Goal: Feedback & Contribution: Contribute content

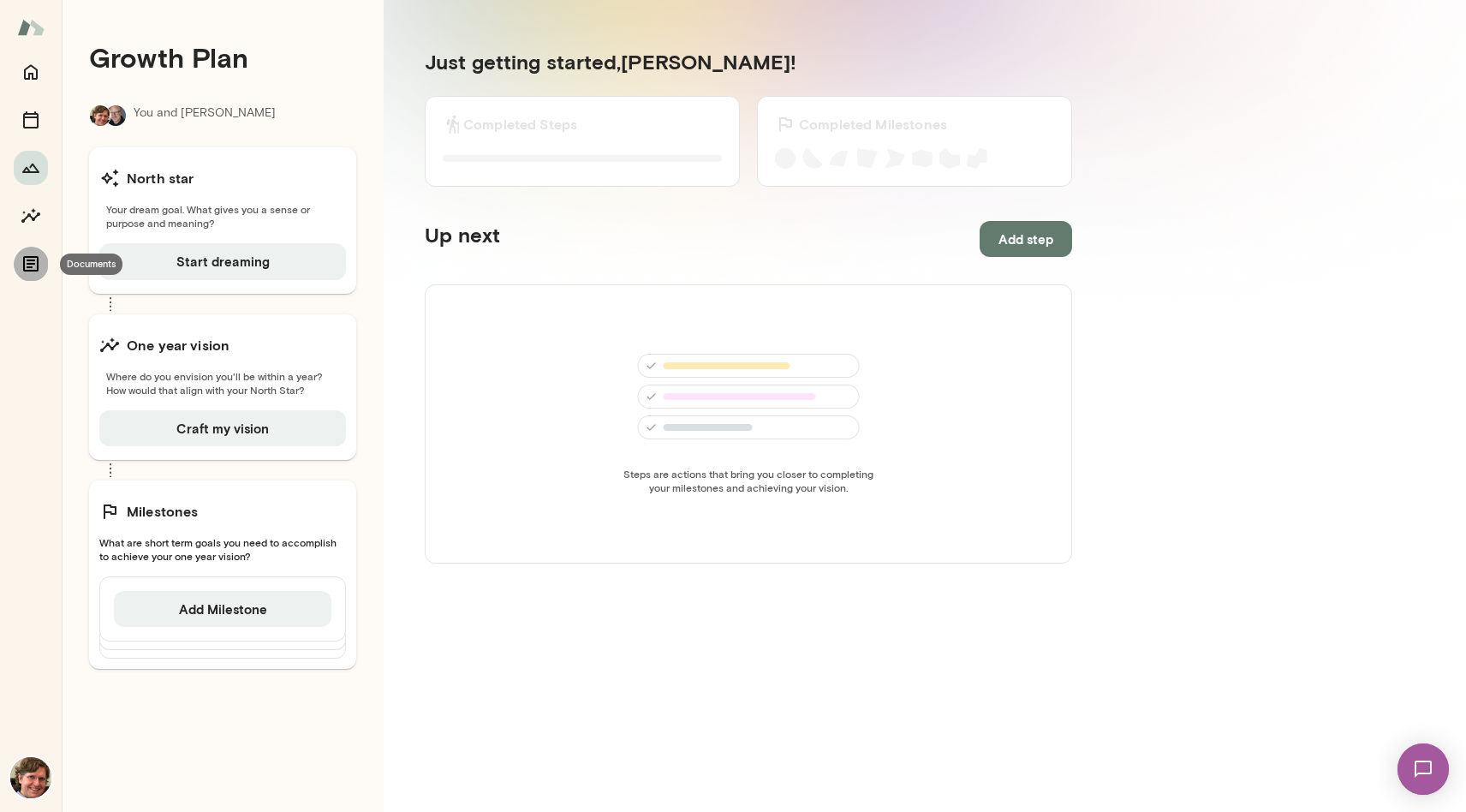
click at [22, 260] on icon "Documents" at bounding box center [31, 263] width 21 height 21
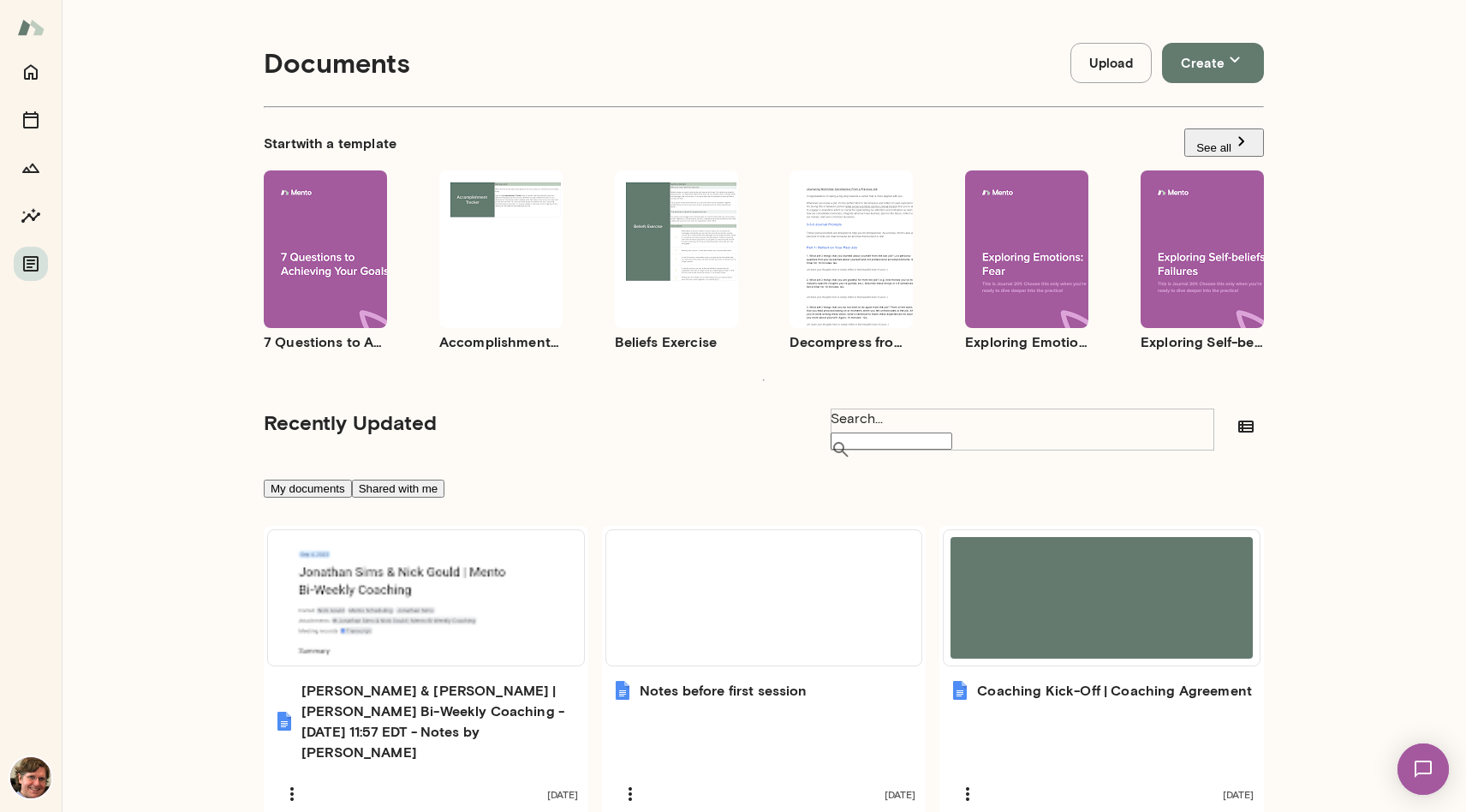
scroll to position [91, 0]
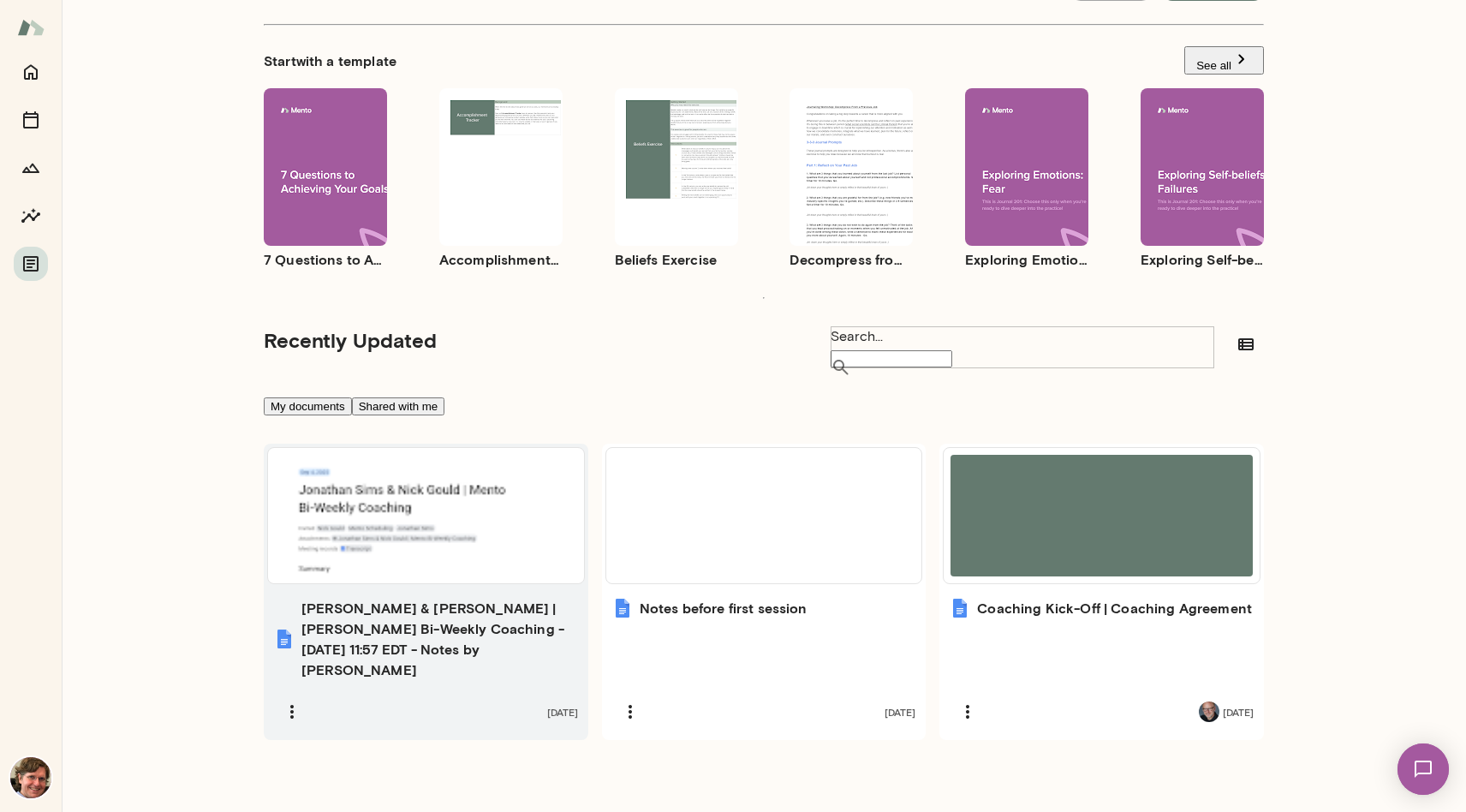
click at [478, 511] on div at bounding box center [426, 515] width 302 height 121
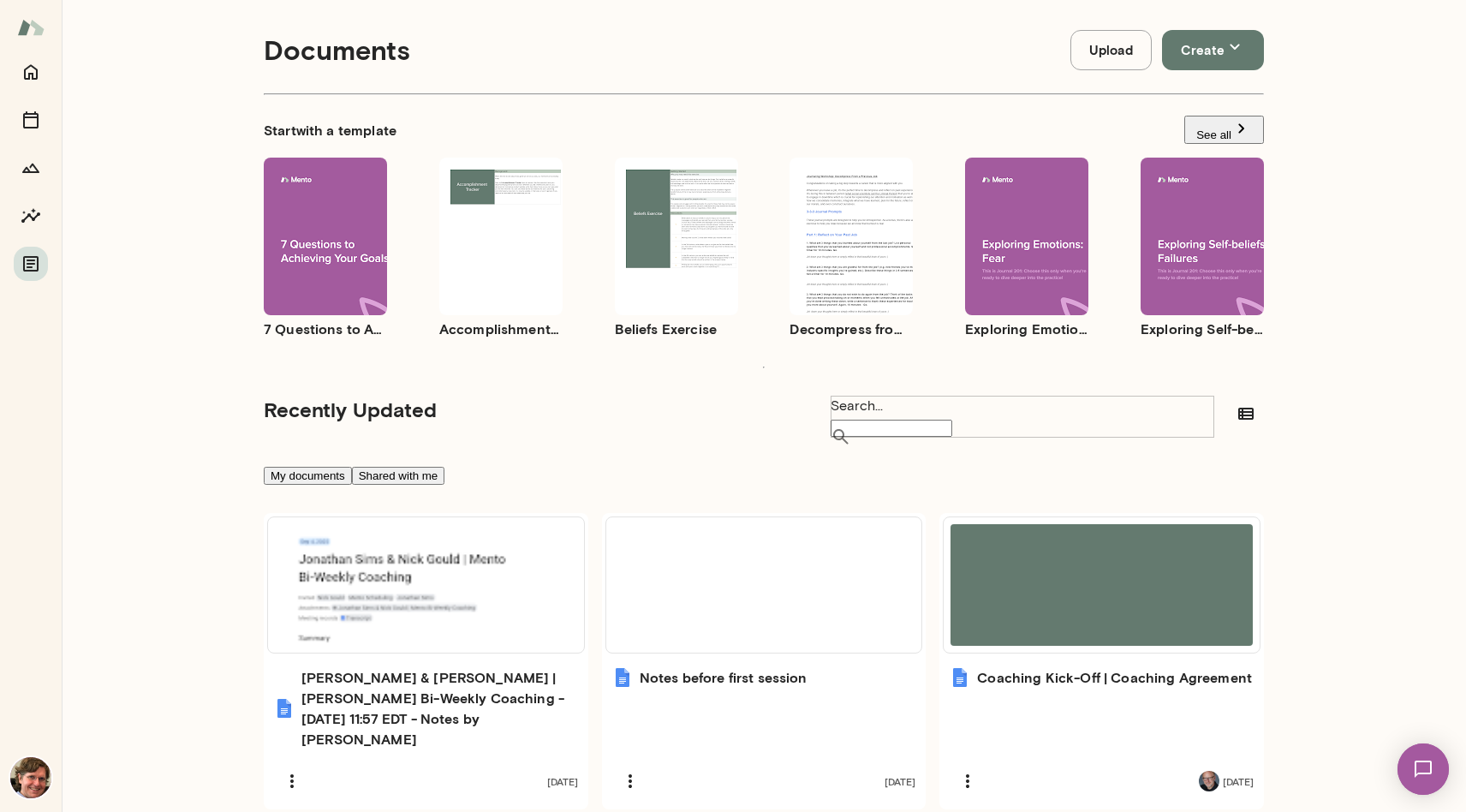
scroll to position [0, 0]
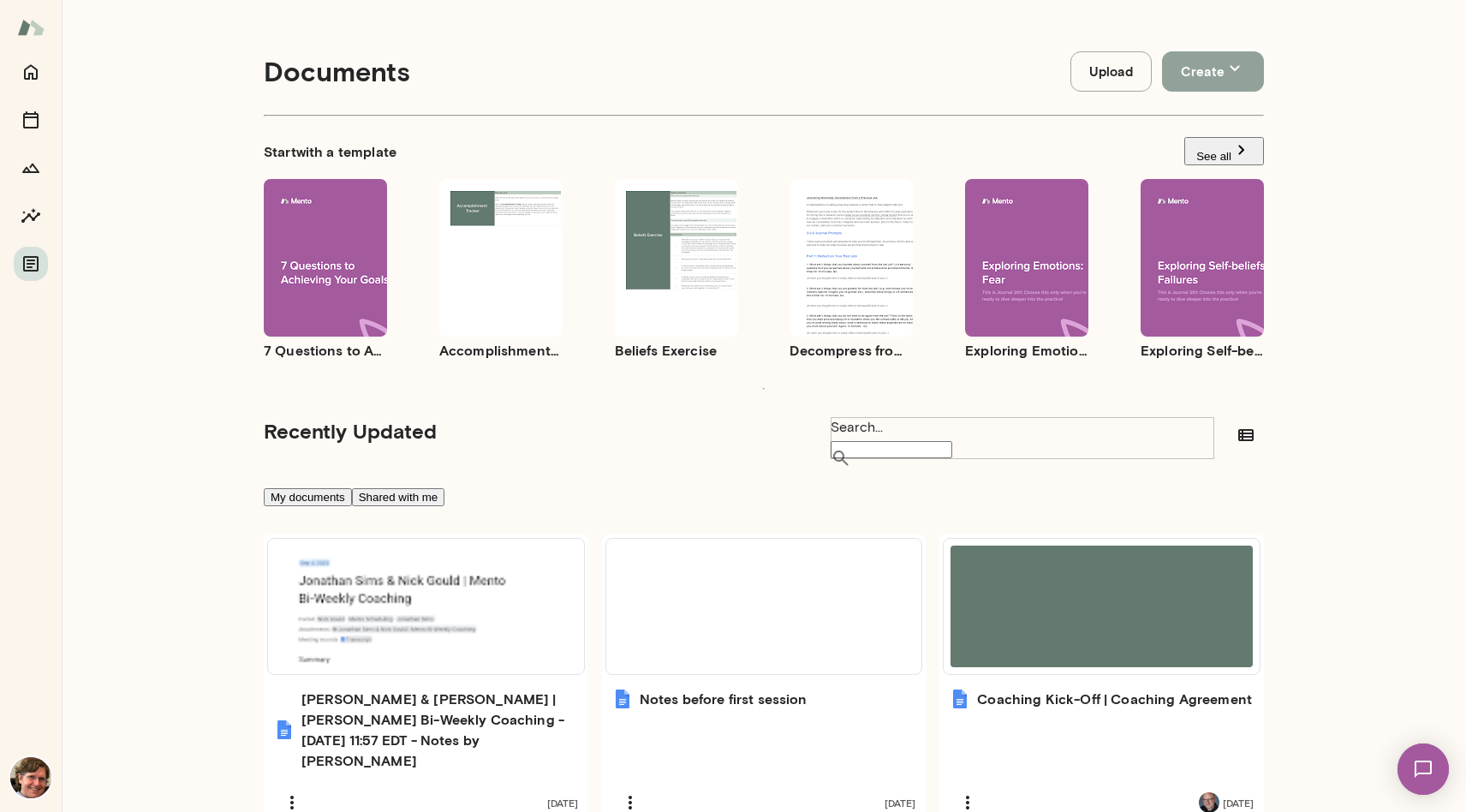
click at [1196, 70] on button "Create" at bounding box center [1212, 71] width 102 height 40
click at [1211, 40] on li "Document" at bounding box center [750, 27] width 1432 height 27
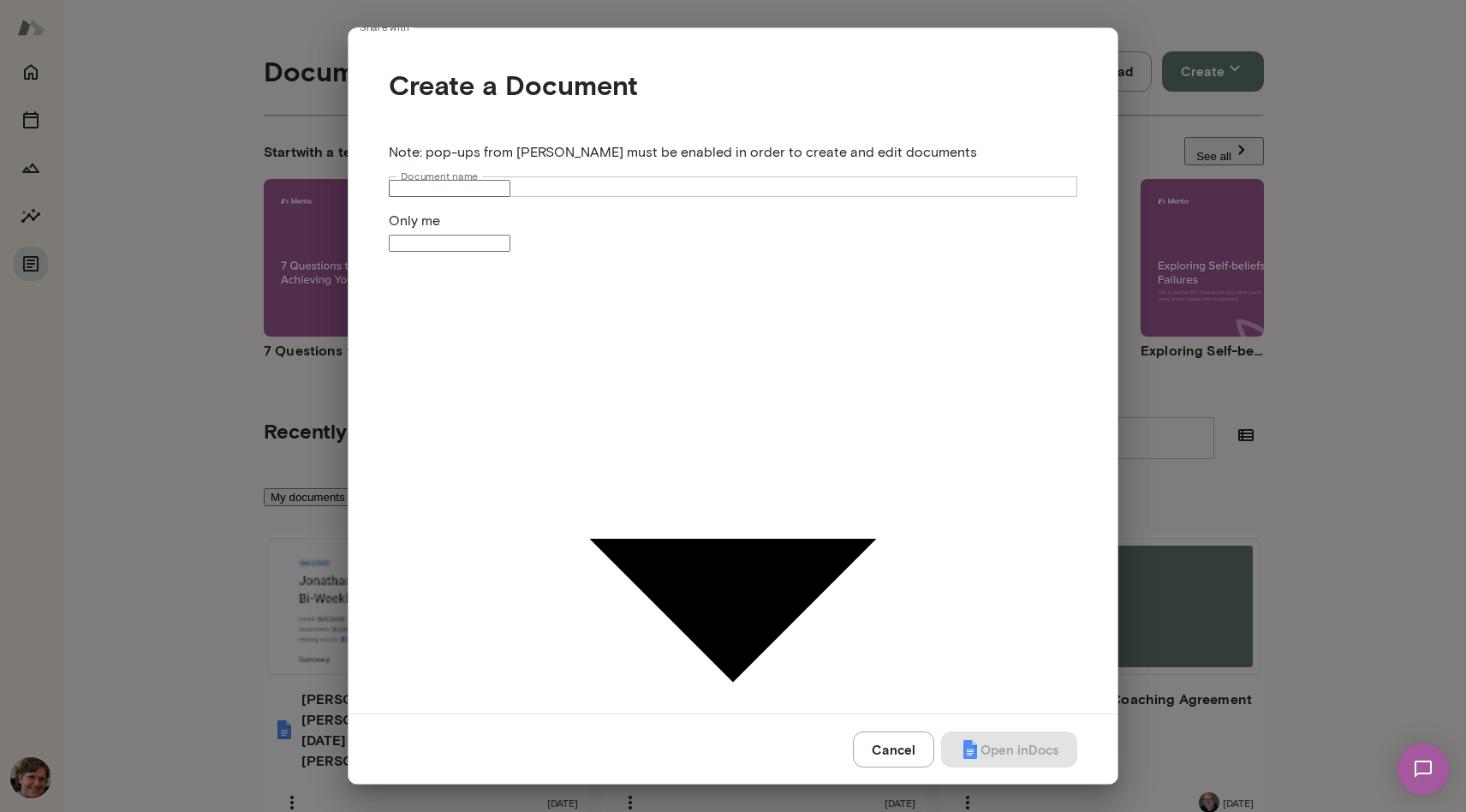
click at [511, 197] on input "Document name" at bounding box center [449, 188] width 121 height 17
type input "*"
type input "**********"
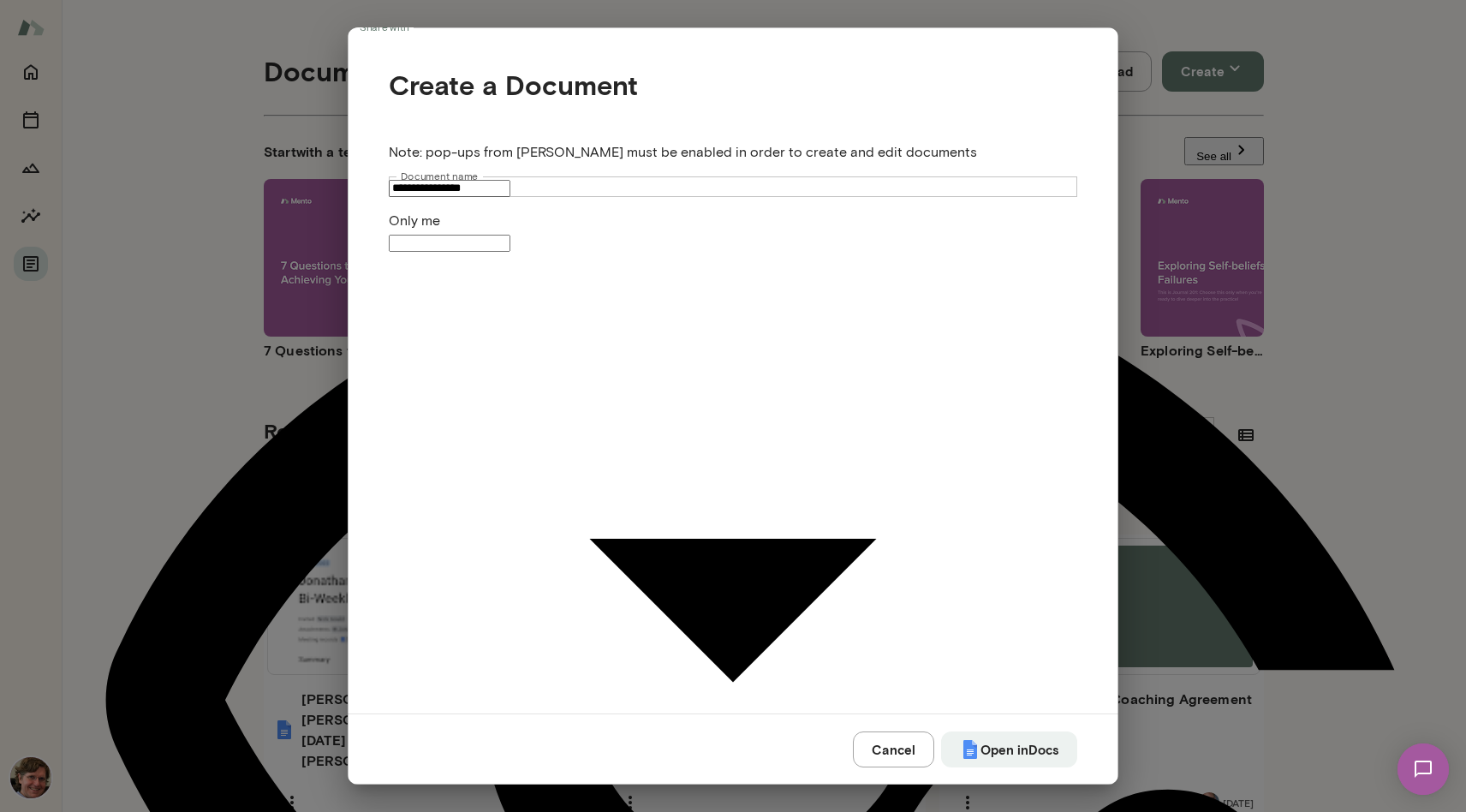
click at [1029, 389] on div "**********" at bounding box center [733, 765] width 1466 height 1530
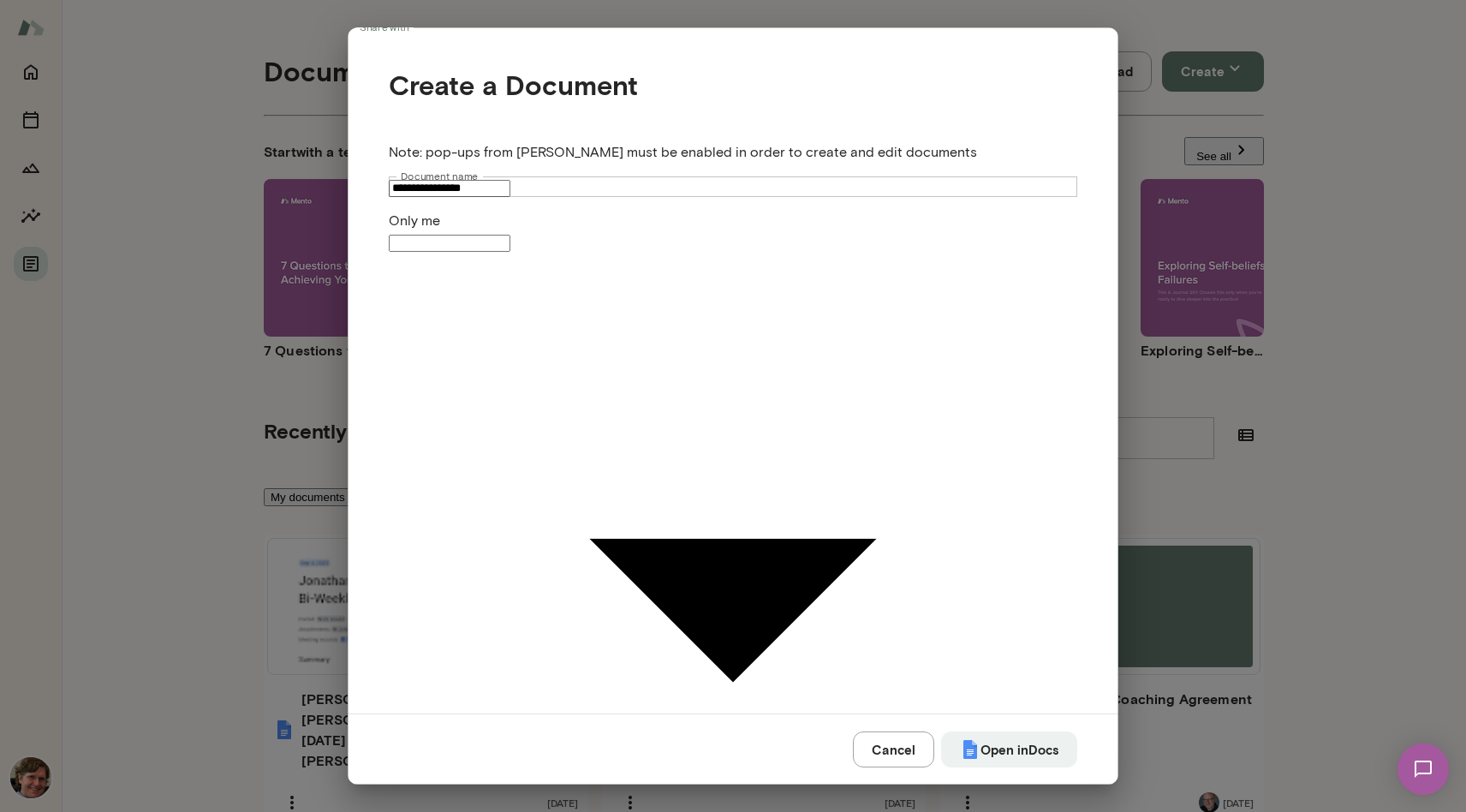
click at [1089, 13] on div at bounding box center [733, 13] width 1466 height 0
click at [1028, 731] on button "Open in Docs" at bounding box center [1009, 749] width 136 height 36
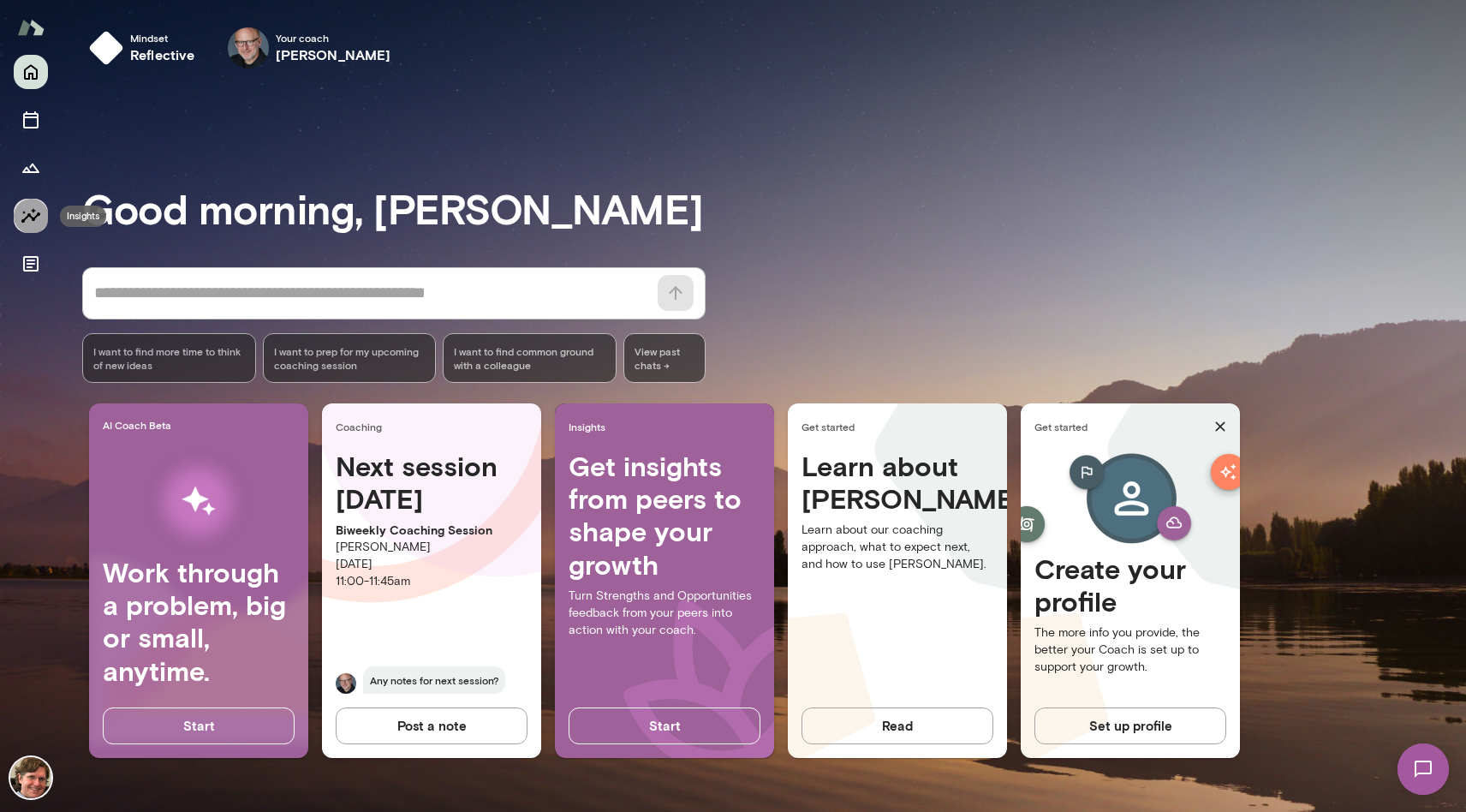
click at [31, 219] on icon "Insights" at bounding box center [31, 215] width 19 height 14
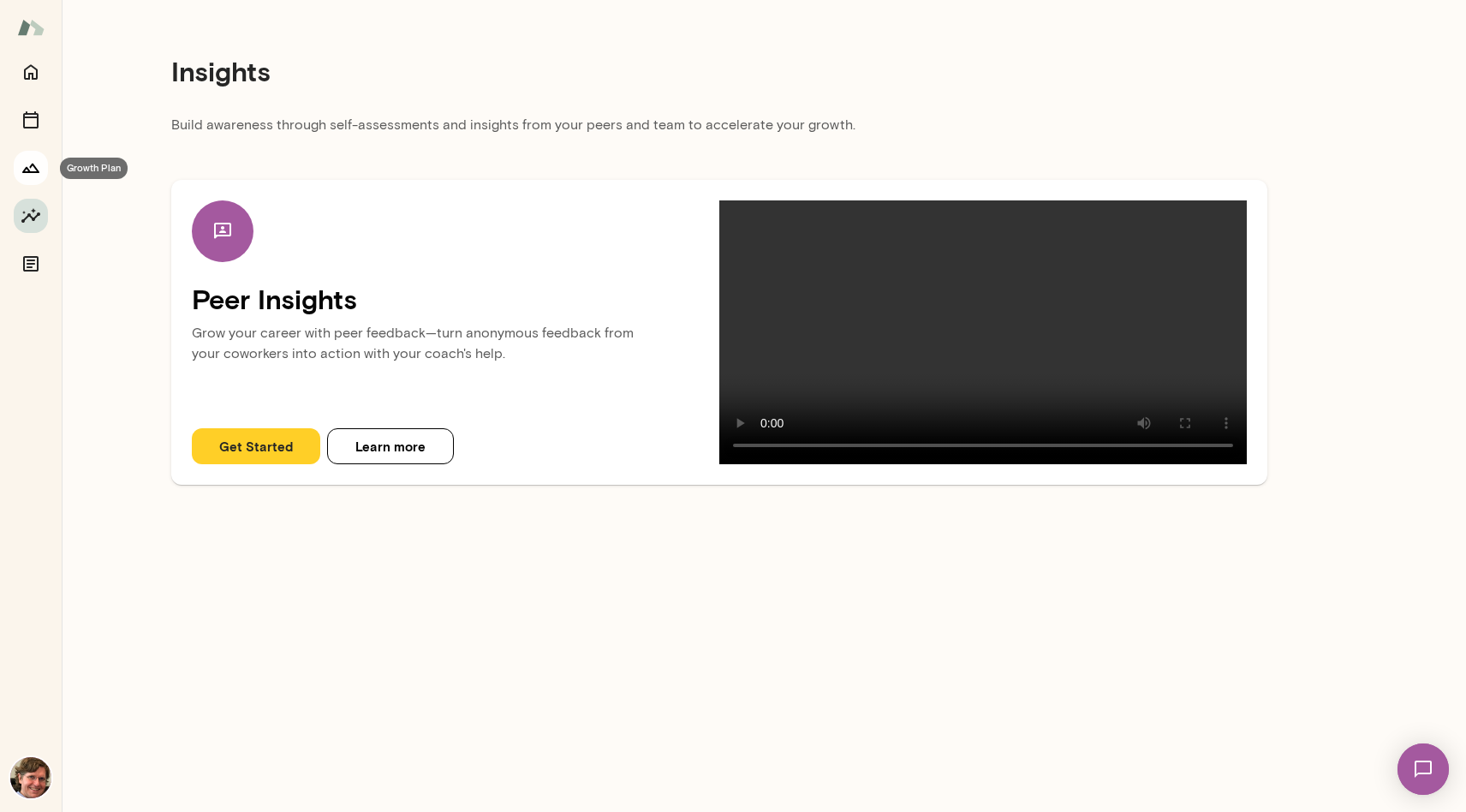
click at [31, 164] on icon "Growth Plan" at bounding box center [31, 168] width 17 height 9
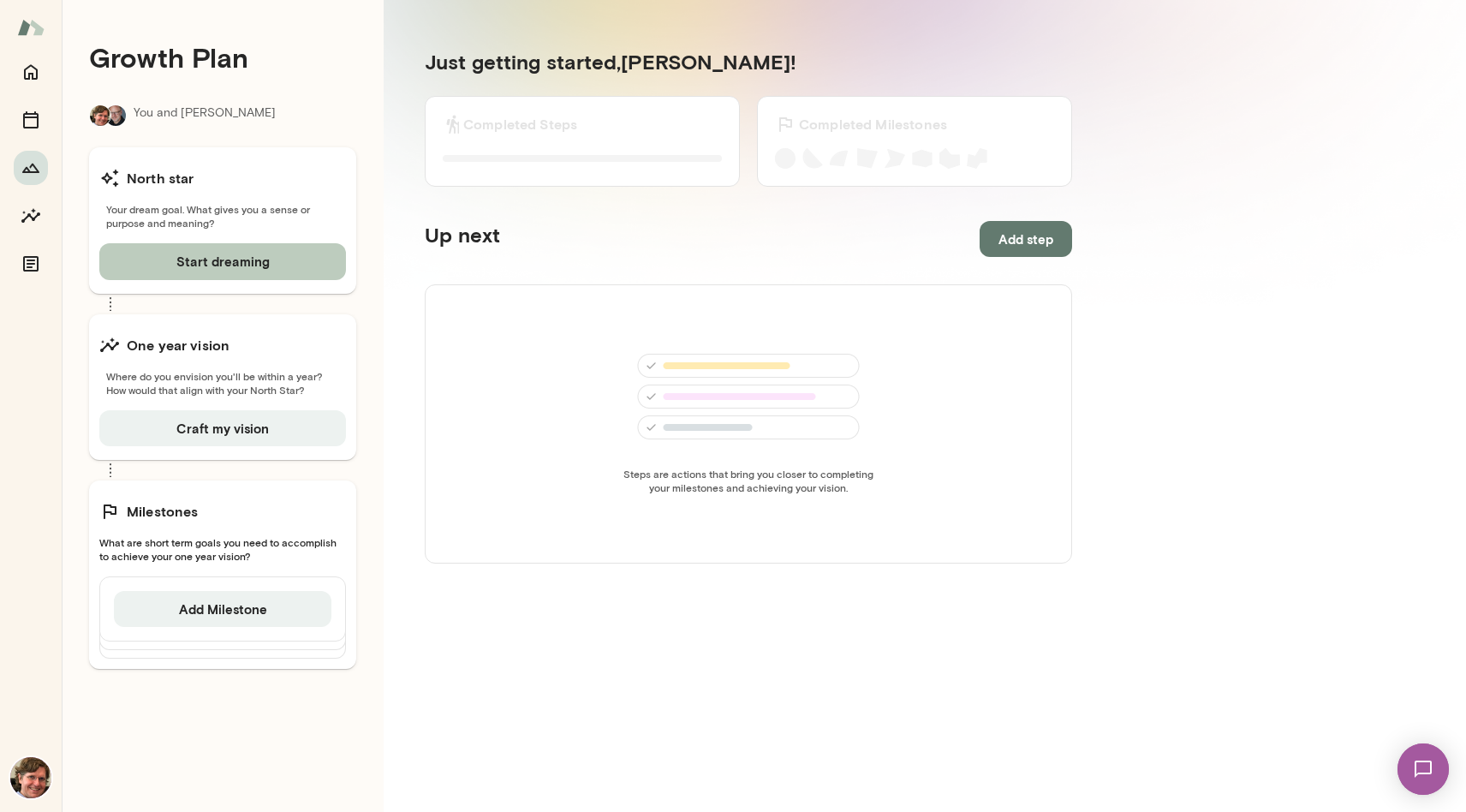
click at [291, 254] on button "Start dreaming" at bounding box center [222, 261] width 246 height 36
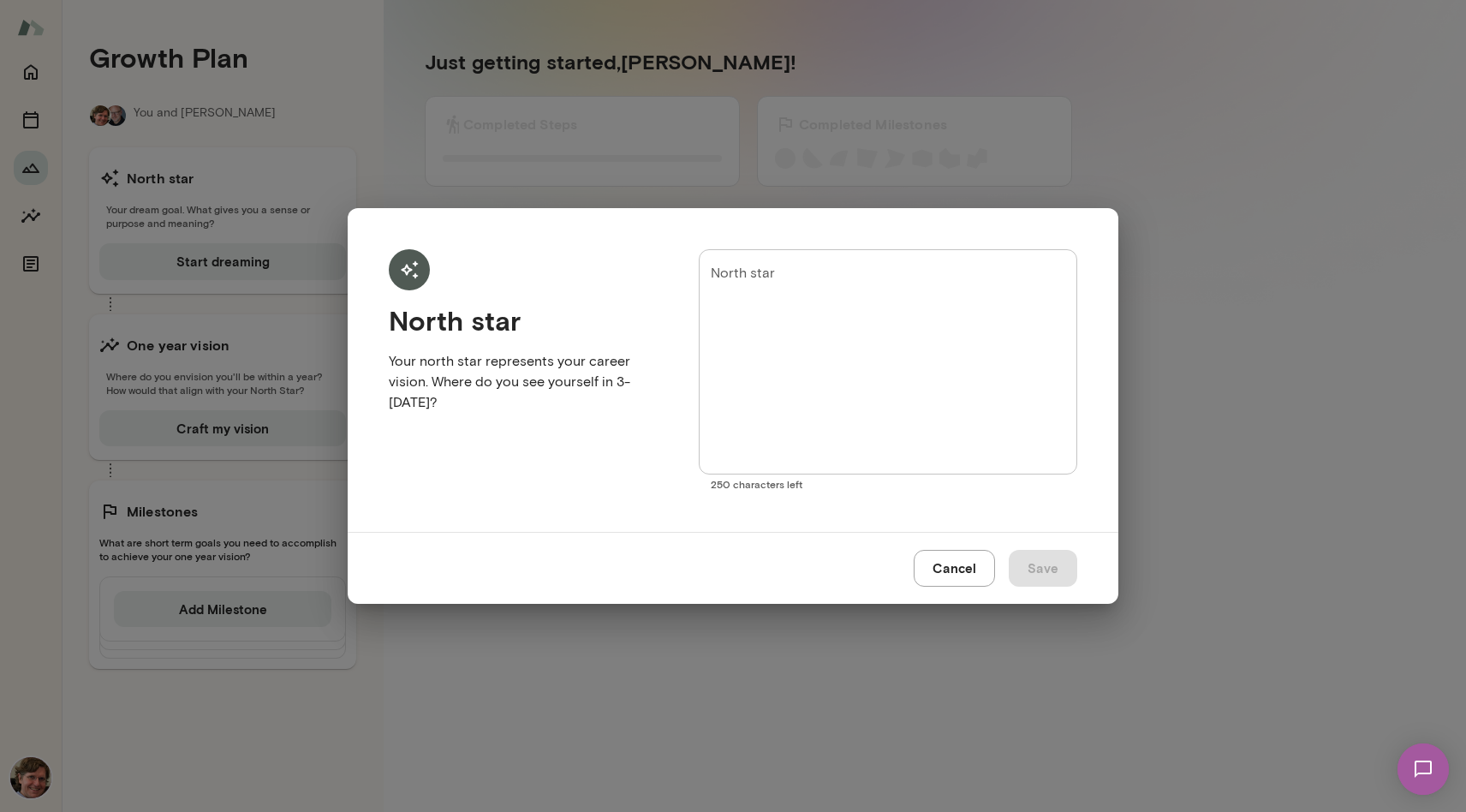
drag, startPoint x: 498, startPoint y: 404, endPoint x: 396, endPoint y: 326, distance: 128.4
click at [396, 326] on div "North star Your north star represents your career vision. Where do you see your…" at bounding box center [526, 370] width 276 height 242
copy div "North star Your north star represents your career vision. Where do you see your…"
click at [550, 639] on div "North star Your north star represents your career vision. Where do you see your…" at bounding box center [733, 406] width 1466 height 812
click at [514, 627] on div "North star Your north star represents your career vision. Where do you see your…" at bounding box center [733, 406] width 1466 height 812
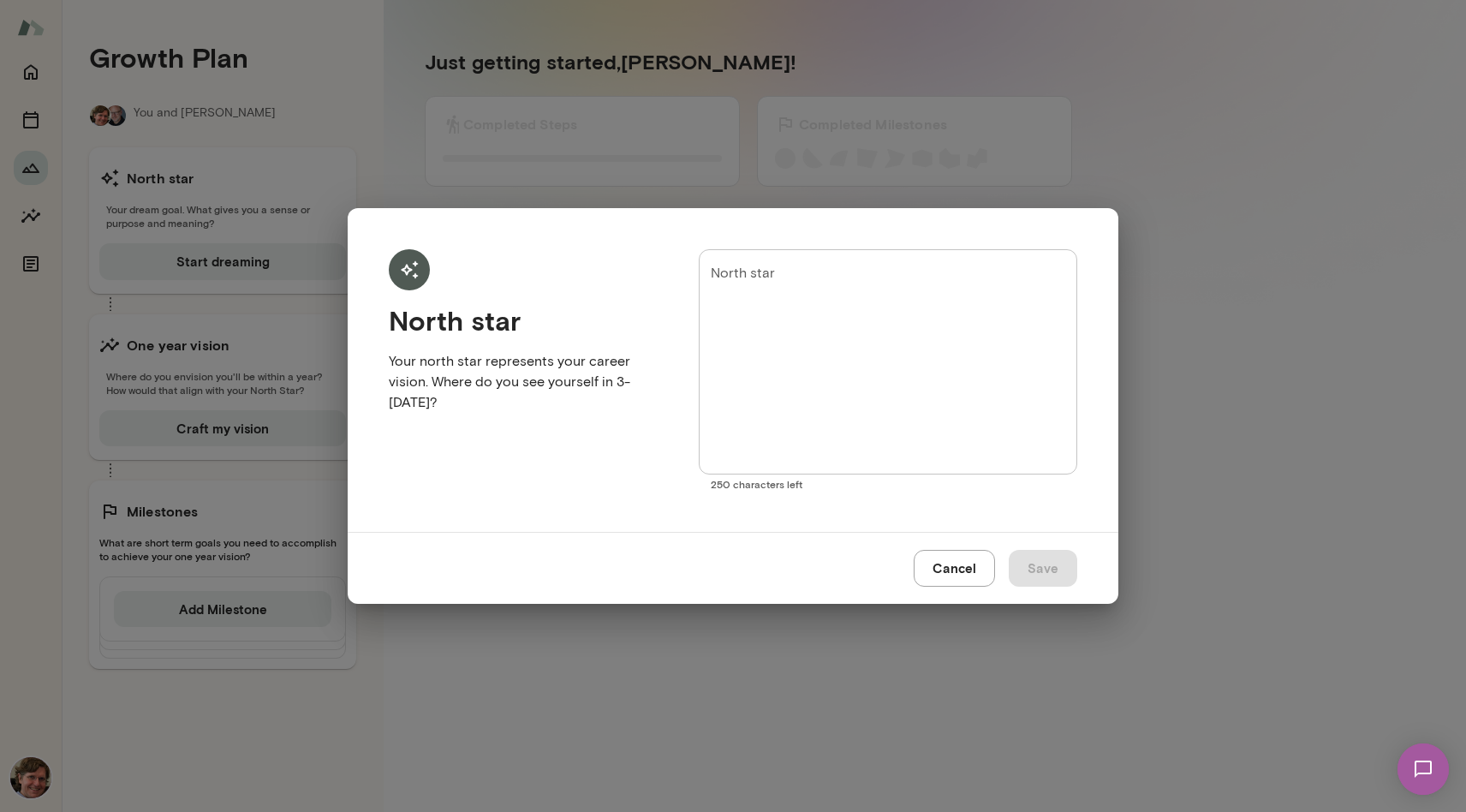
click at [270, 363] on div "North star Your north star represents your career vision. Where do you see your…" at bounding box center [733, 406] width 1466 height 812
click at [965, 567] on button "Cancel" at bounding box center [954, 567] width 81 height 36
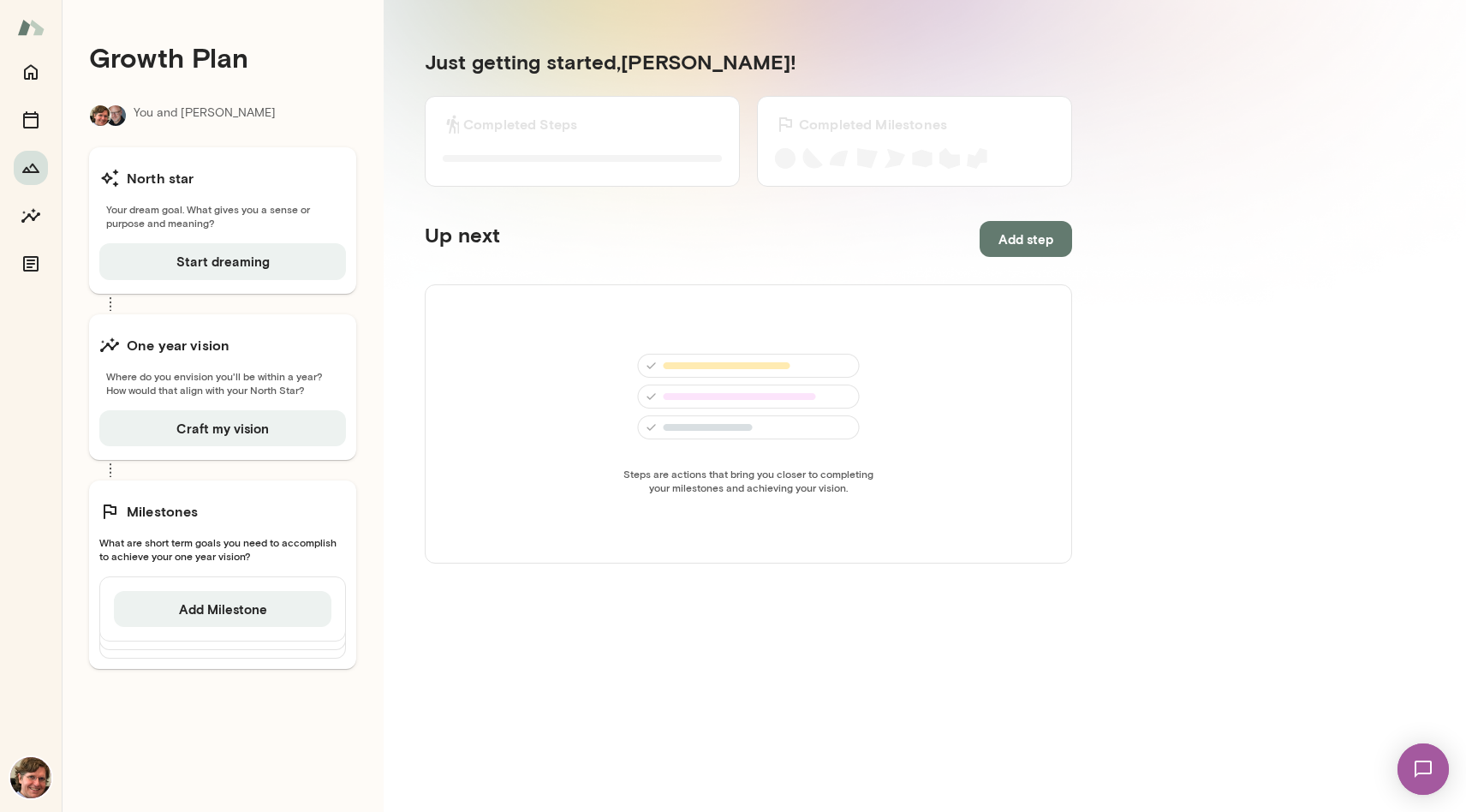
click at [235, 364] on div "One year vision Where do you envision you'll be within a year? How would that a…" at bounding box center [222, 387] width 267 height 146
click at [258, 432] on button "Craft my vision" at bounding box center [222, 428] width 246 height 36
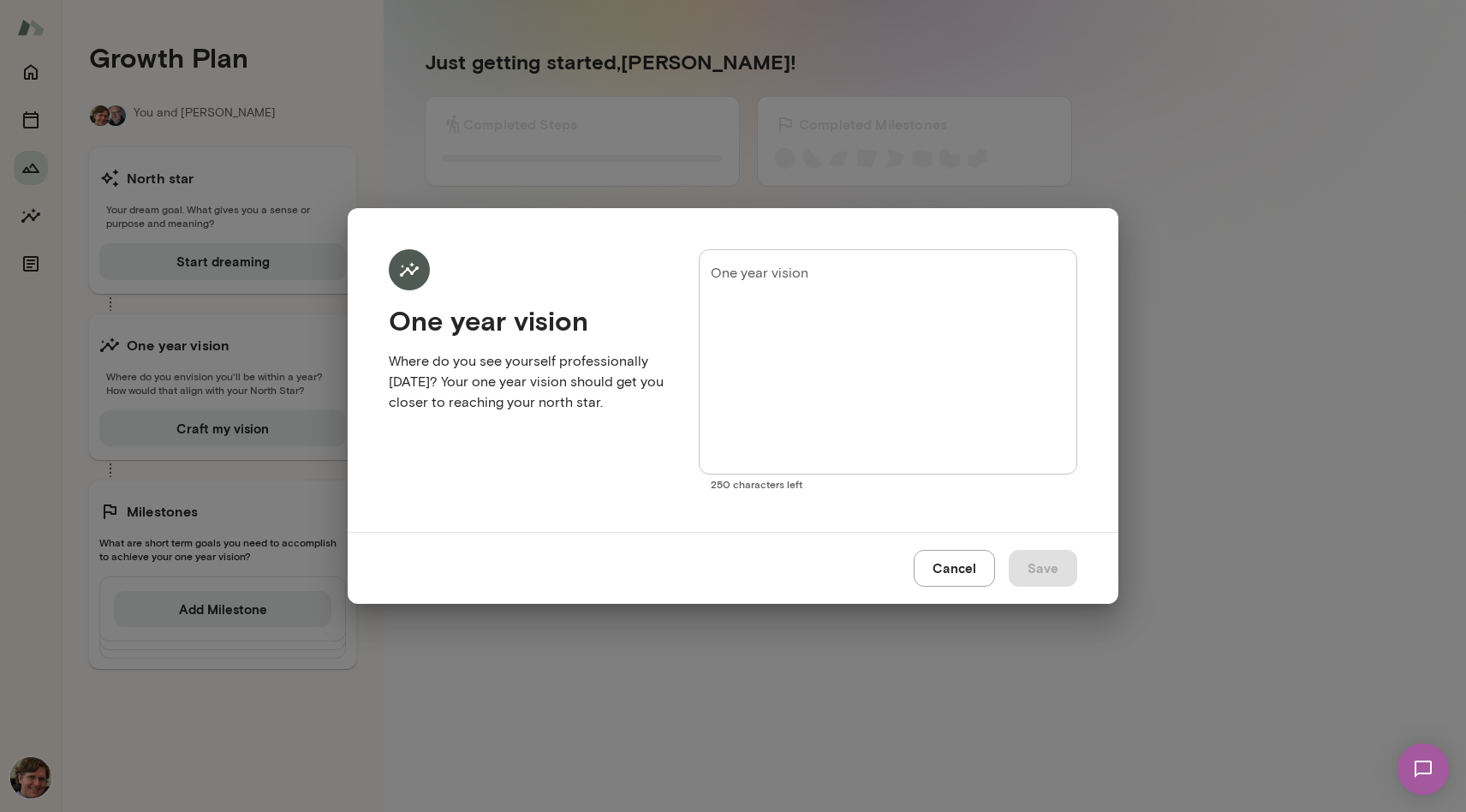
drag, startPoint x: 460, startPoint y: 424, endPoint x: 382, endPoint y: 314, distance: 134.8
click at [382, 314] on div "One year vision Where do you see yourself professionally one year from now? You…" at bounding box center [733, 370] width 771 height 324
copy div "One year vision Where do you see yourself professionally one year from now? You…"
click at [950, 573] on button "Cancel" at bounding box center [954, 567] width 81 height 36
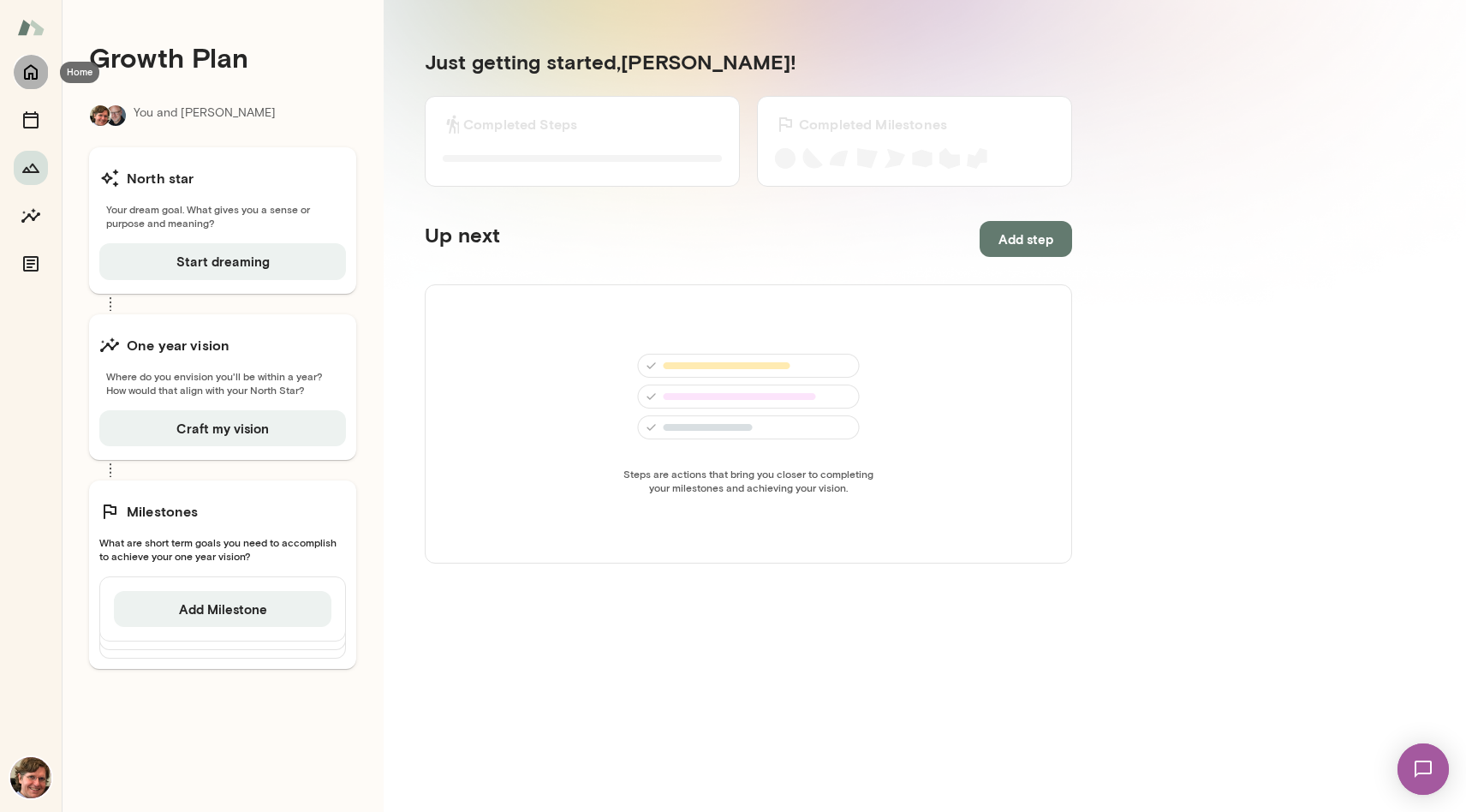
click at [29, 76] on icon "Home" at bounding box center [31, 72] width 13 height 15
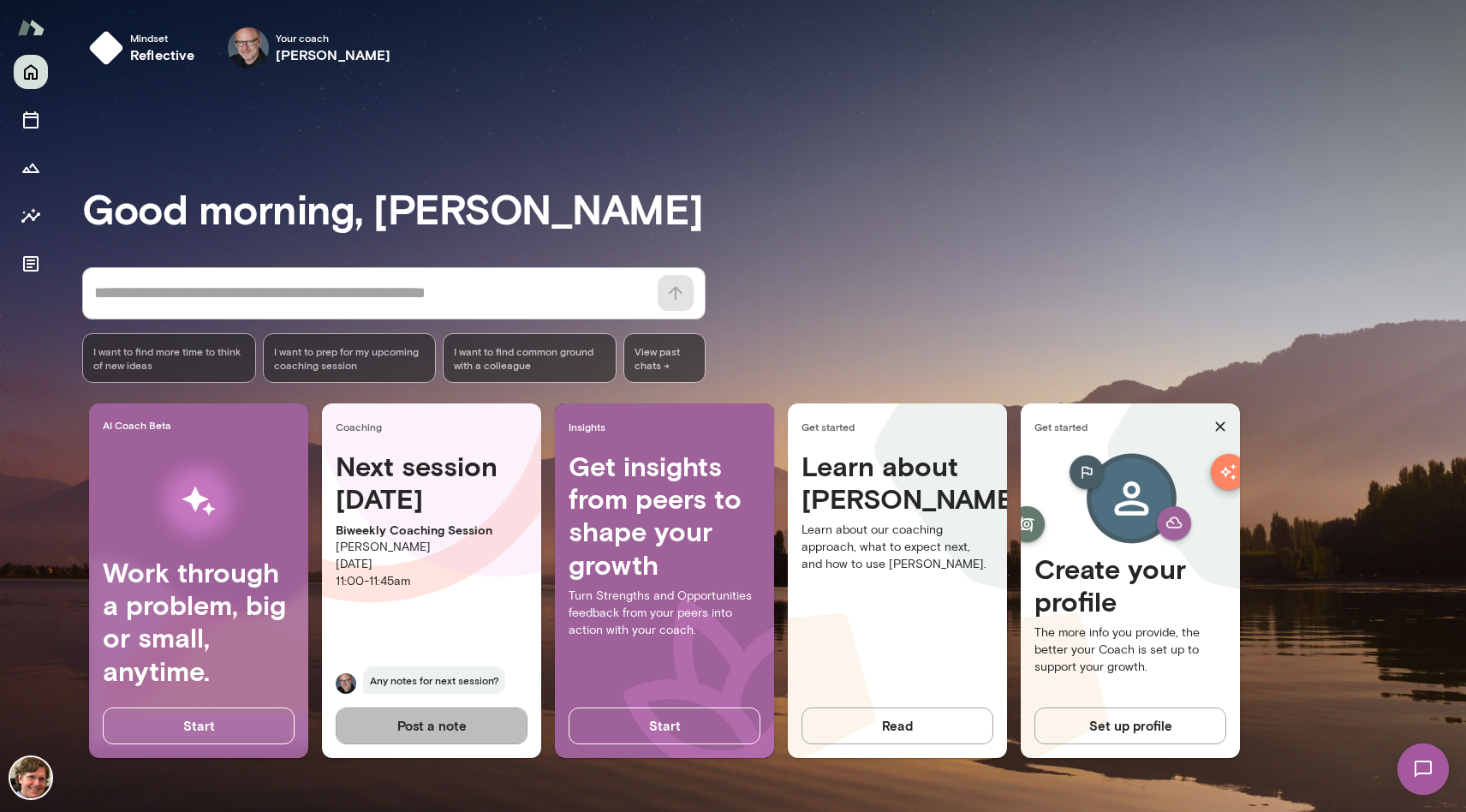
click at [430, 727] on button "Post a note" at bounding box center [431, 726] width 192 height 36
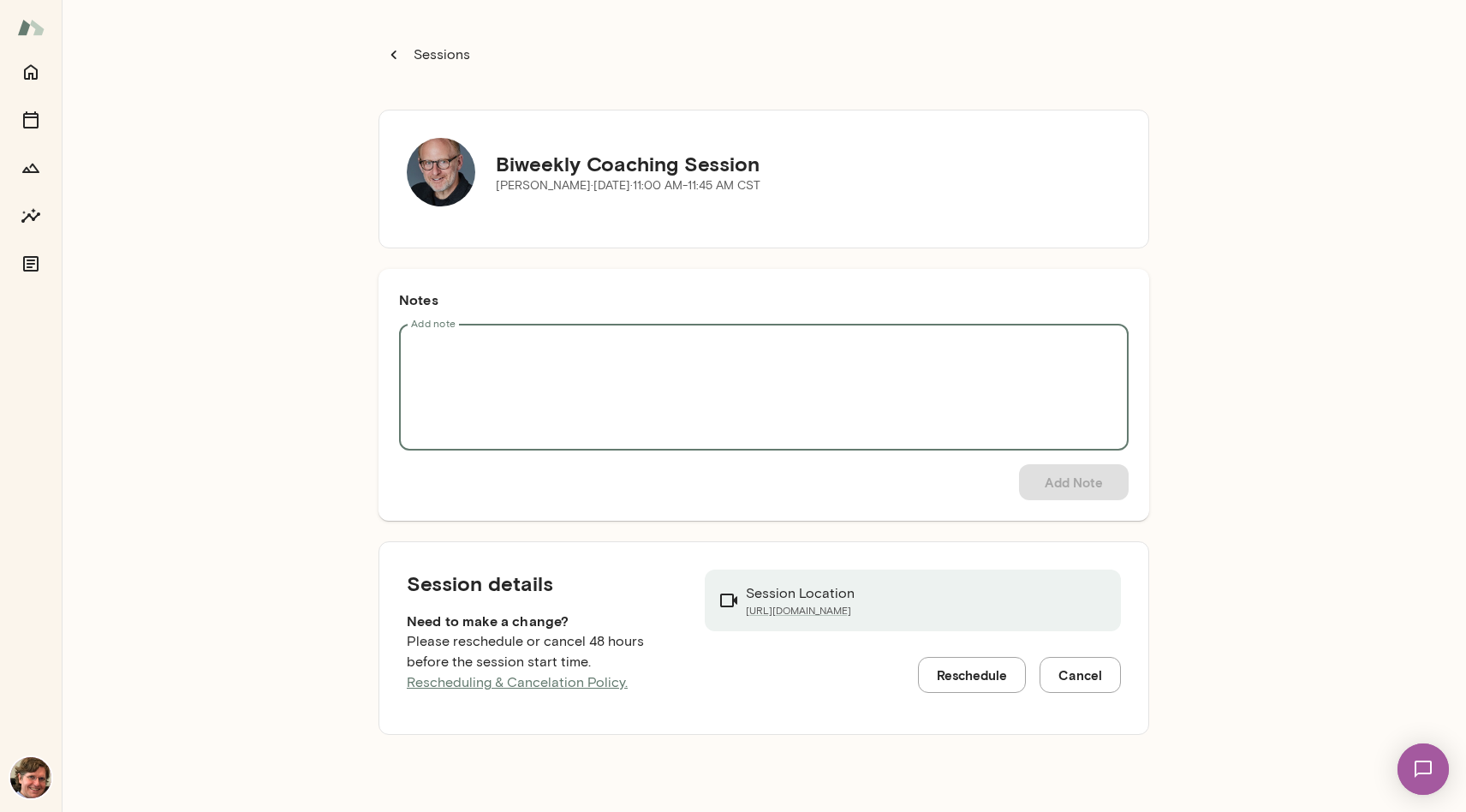
click at [484, 347] on textarea "Add note" at bounding box center [764, 388] width 706 height 99
type textarea "**********"
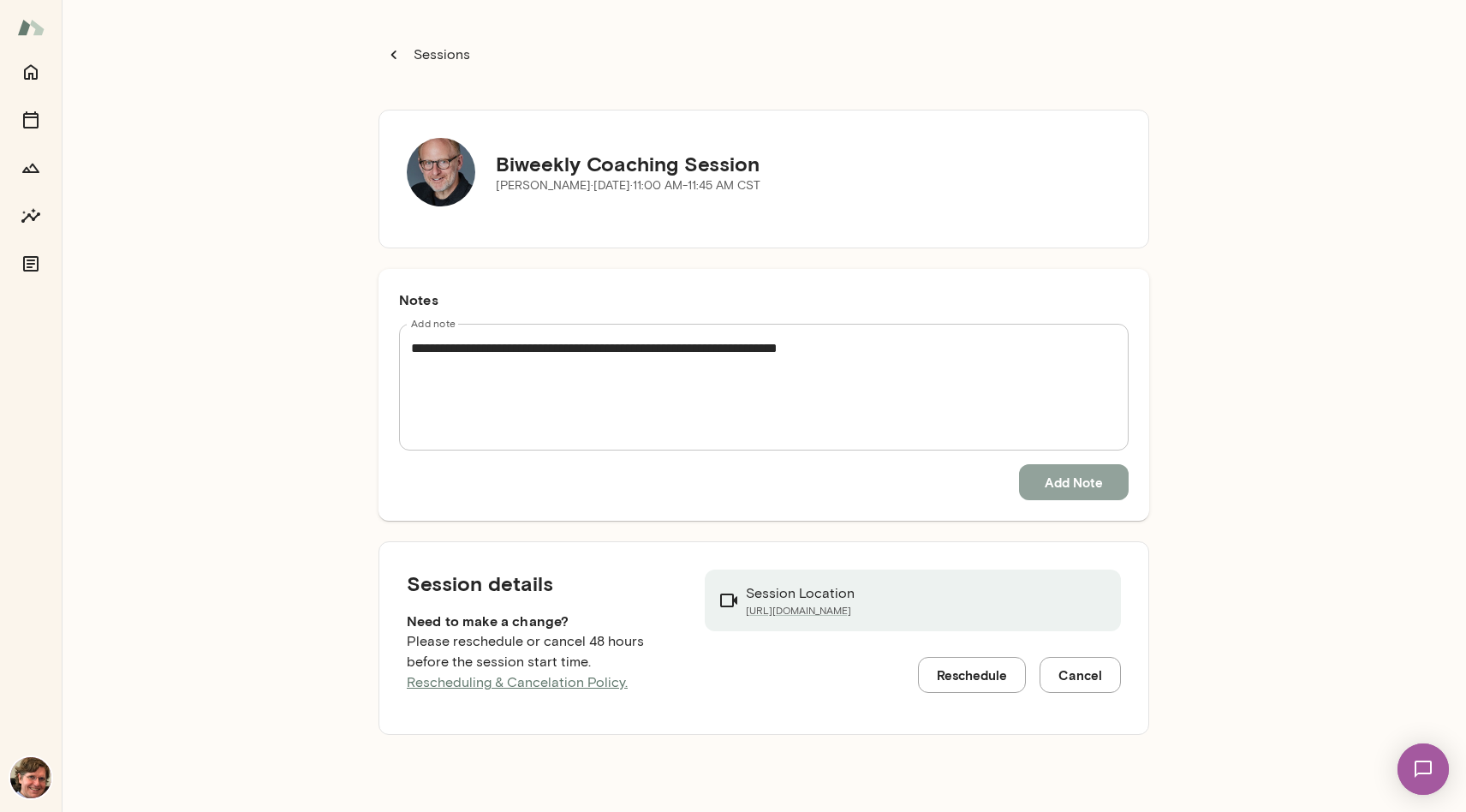
click at [1099, 483] on button "Add Note" at bounding box center [1074, 482] width 110 height 36
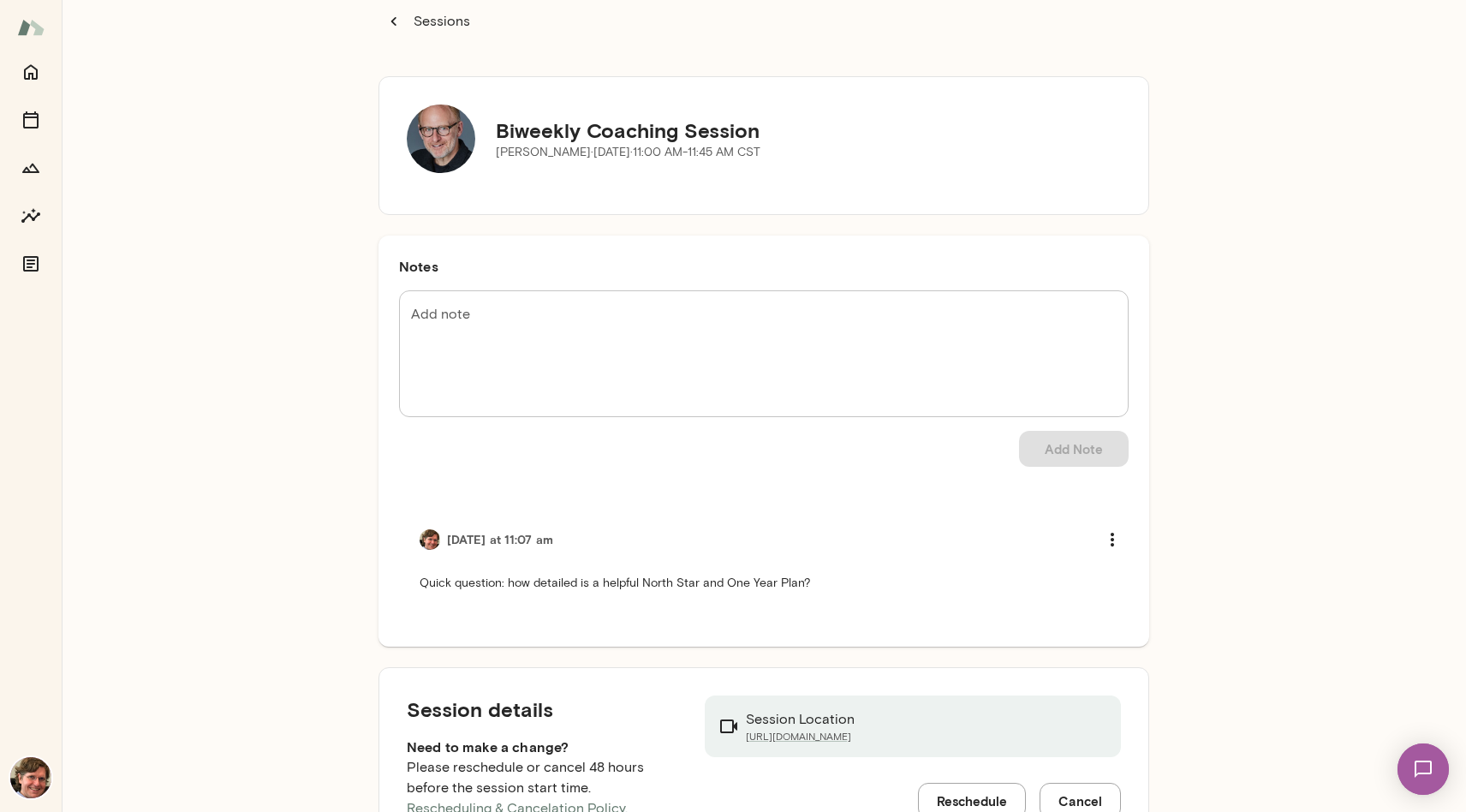
scroll to position [103, 0]
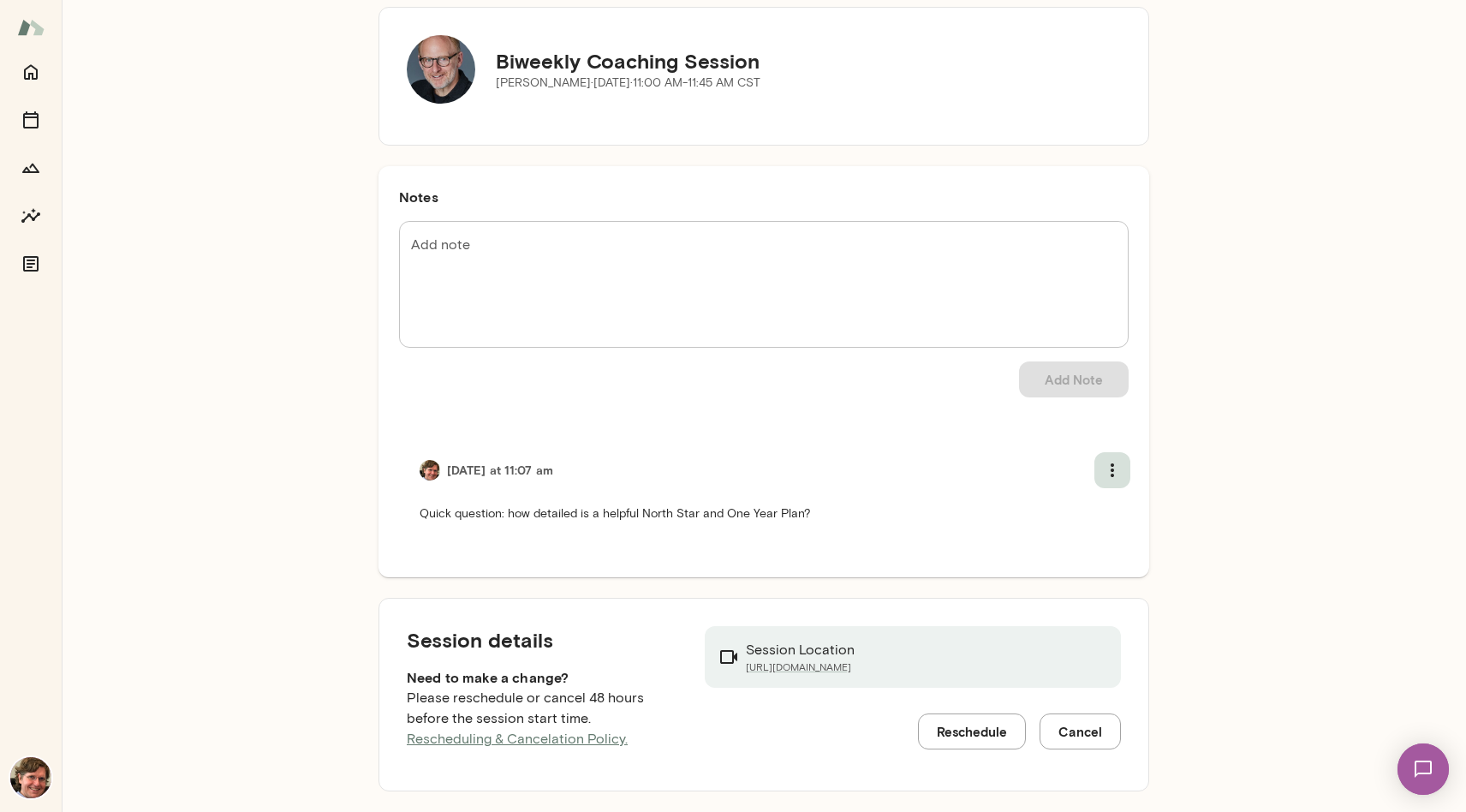
click at [1107, 465] on icon "more" at bounding box center [1113, 469] width 21 height 21
click at [1169, 451] on div at bounding box center [733, 406] width 1466 height 812
click at [683, 57] on h5 "Biweekly Coaching Session" at bounding box center [628, 60] width 264 height 27
click at [31, 75] on icon "Home" at bounding box center [31, 72] width 13 height 15
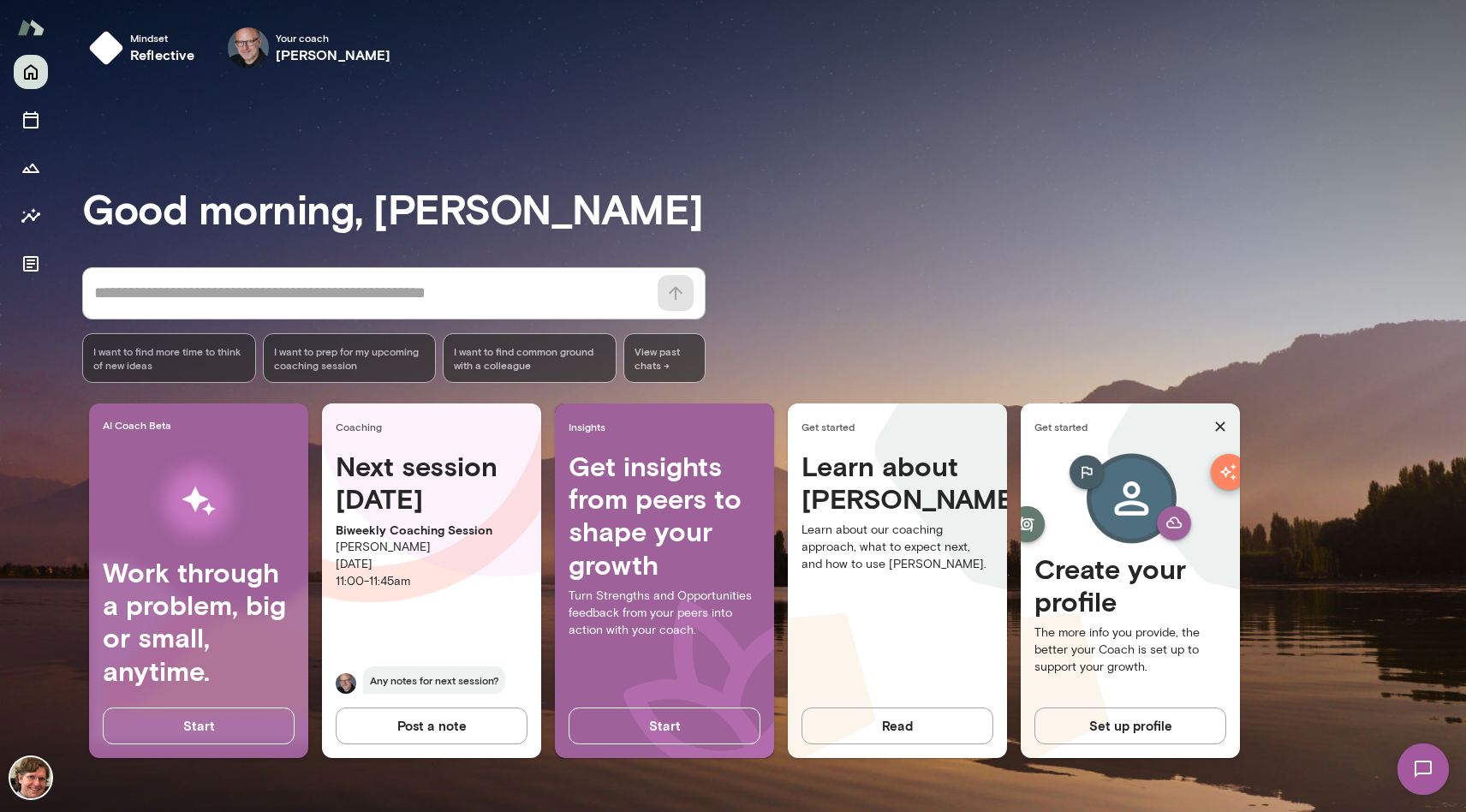
click at [436, 727] on button "Post a note" at bounding box center [431, 726] width 192 height 36
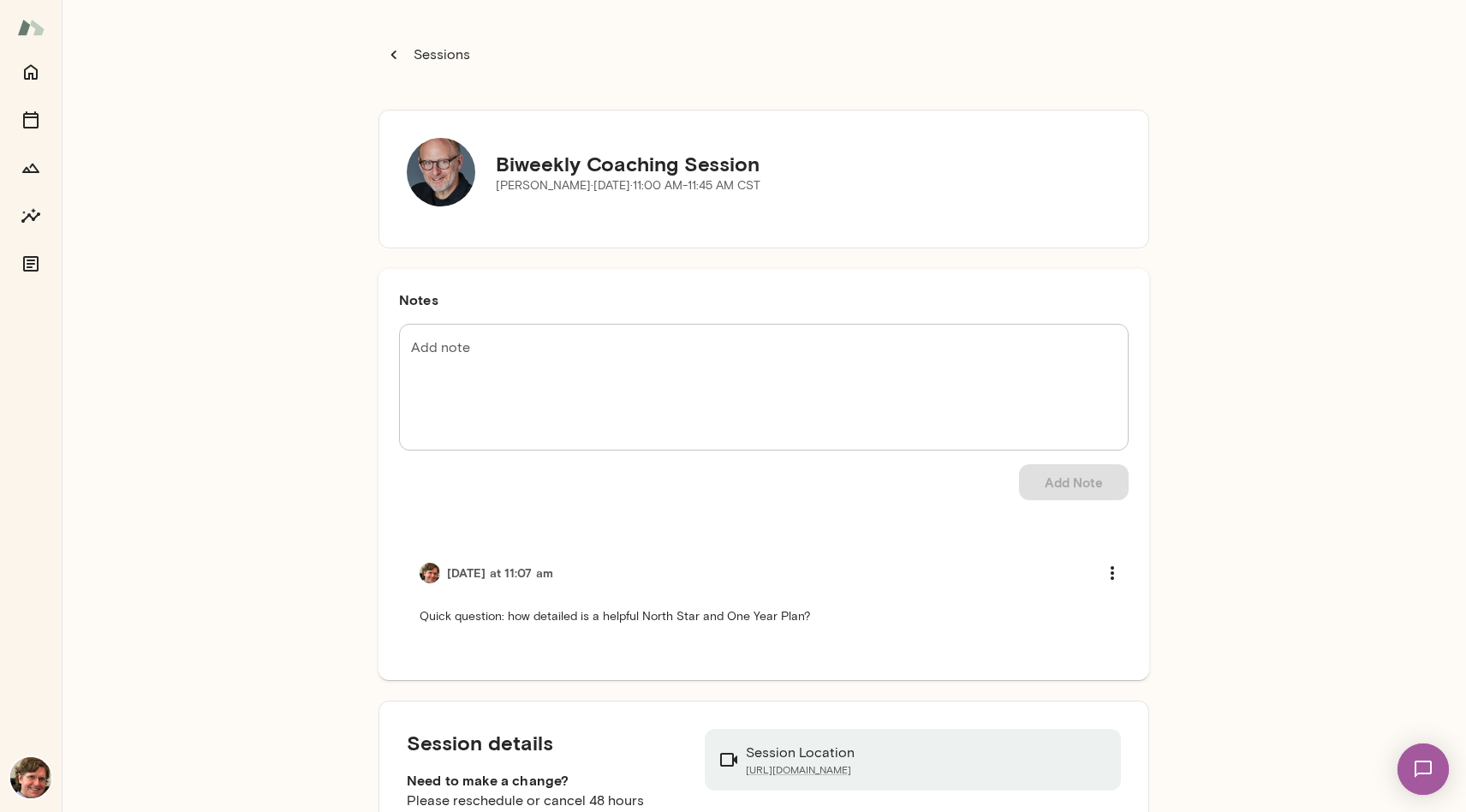
click at [512, 621] on p "Quick question: how detailed is a helpful North Star and One Year Plan?" at bounding box center [764, 616] width 689 height 17
copy div "Quick question: how detailed is a helpful North Star and One Year Plan? Session…"
click at [29, 23] on img at bounding box center [31, 27] width 27 height 32
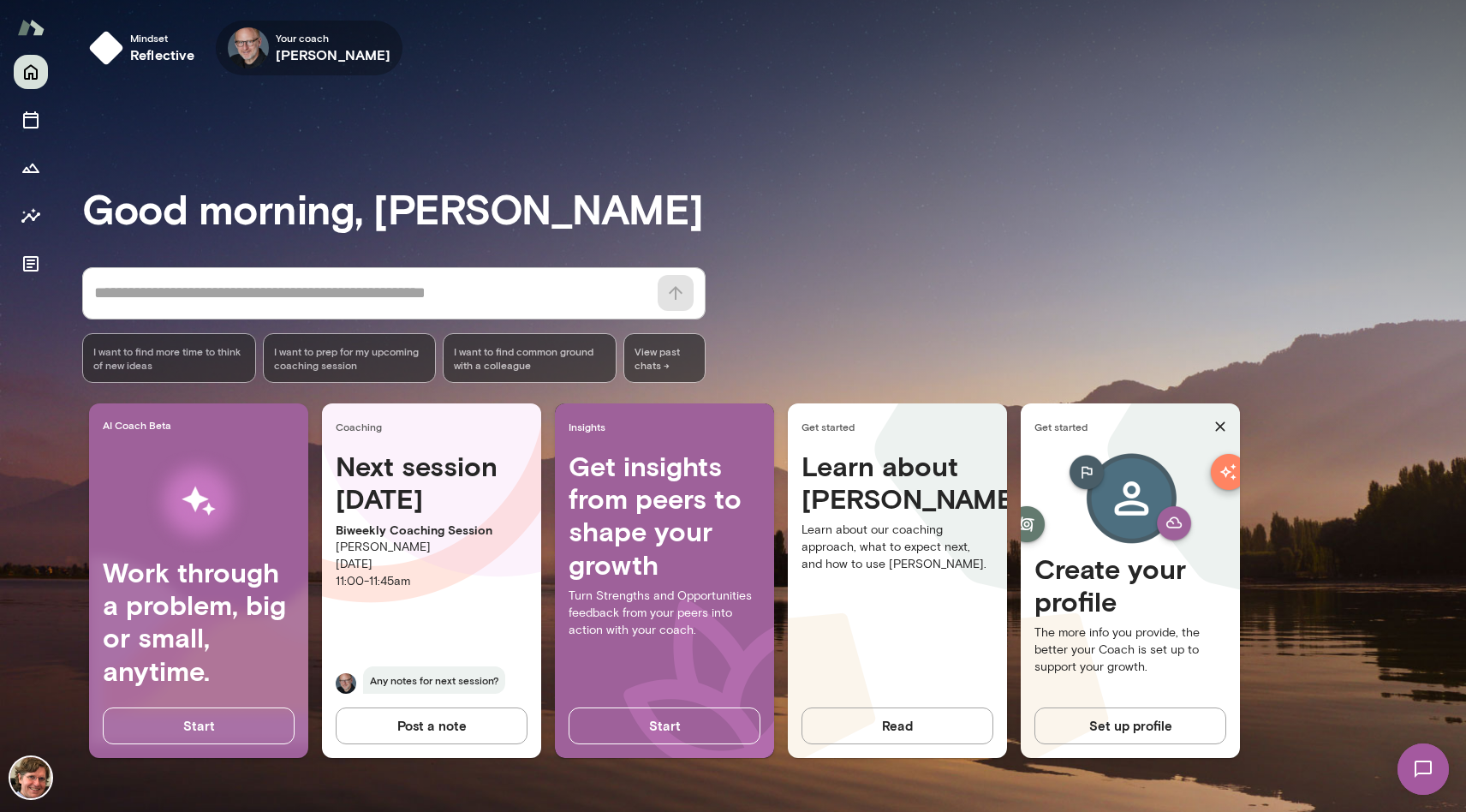
click at [312, 36] on span "Your coach" at bounding box center [334, 37] width 116 height 13
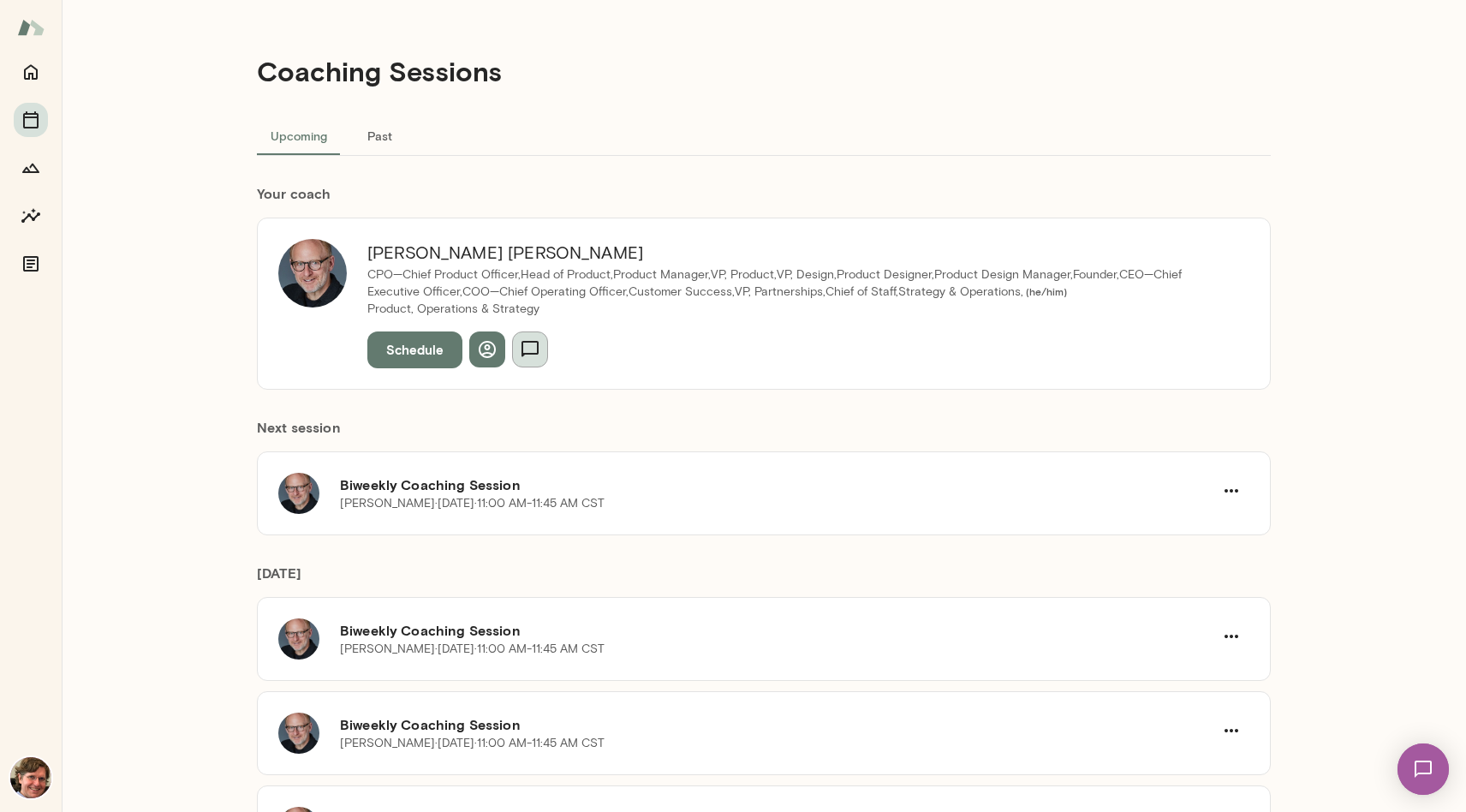
click at [520, 351] on icon "button" at bounding box center [530, 349] width 21 height 21
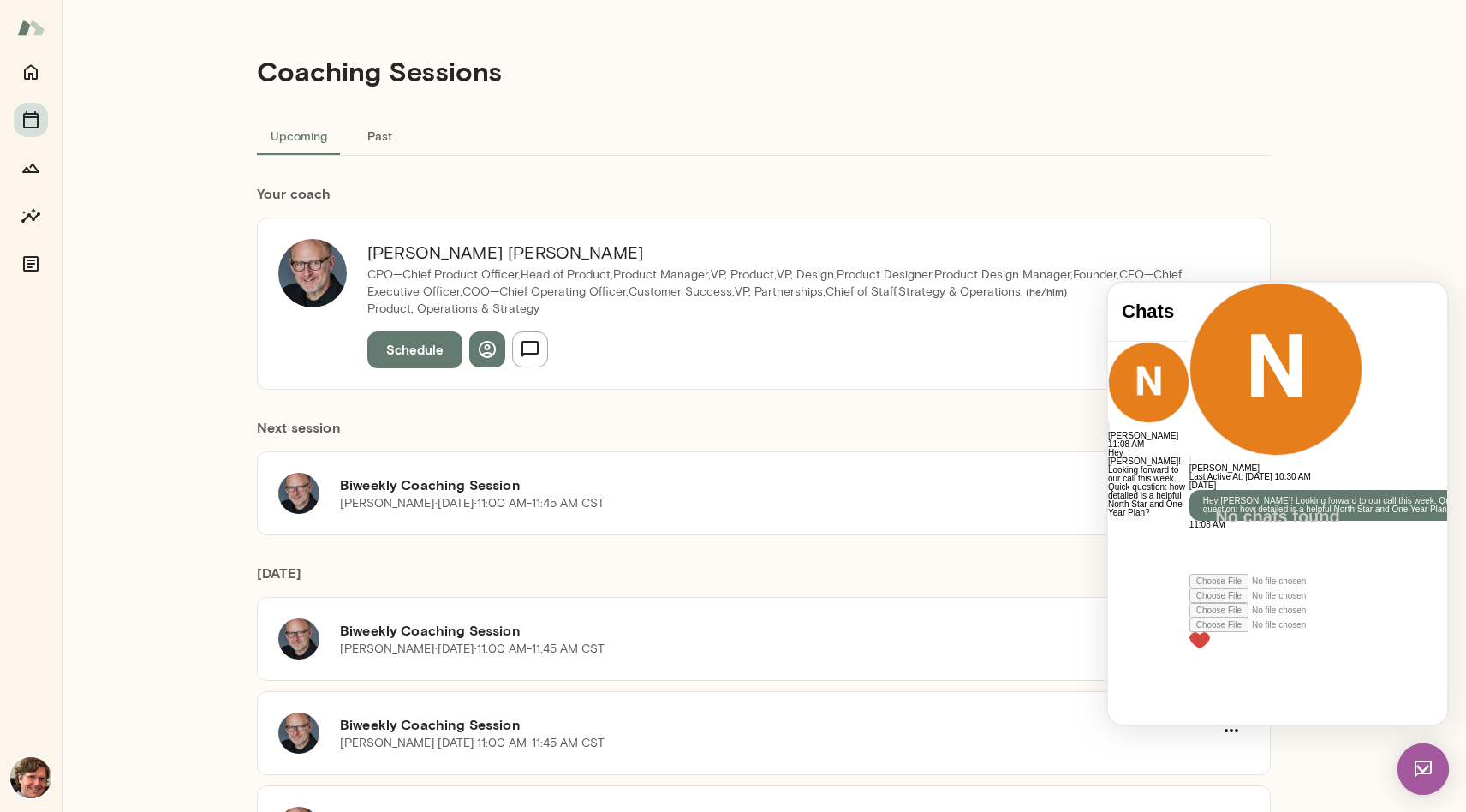
click at [1430, 768] on img at bounding box center [1423, 769] width 51 height 51
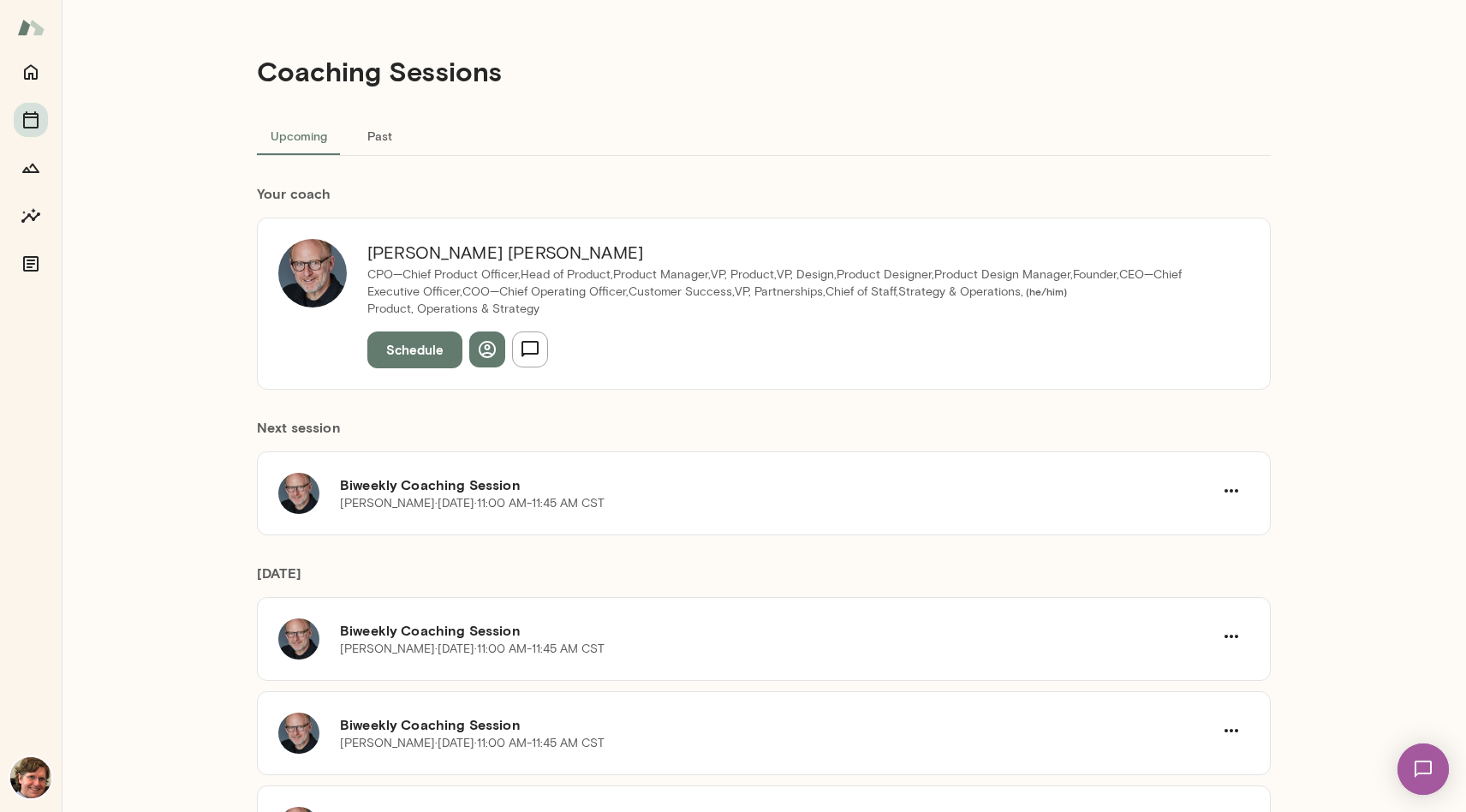
click at [33, 37] on img at bounding box center [31, 27] width 27 height 32
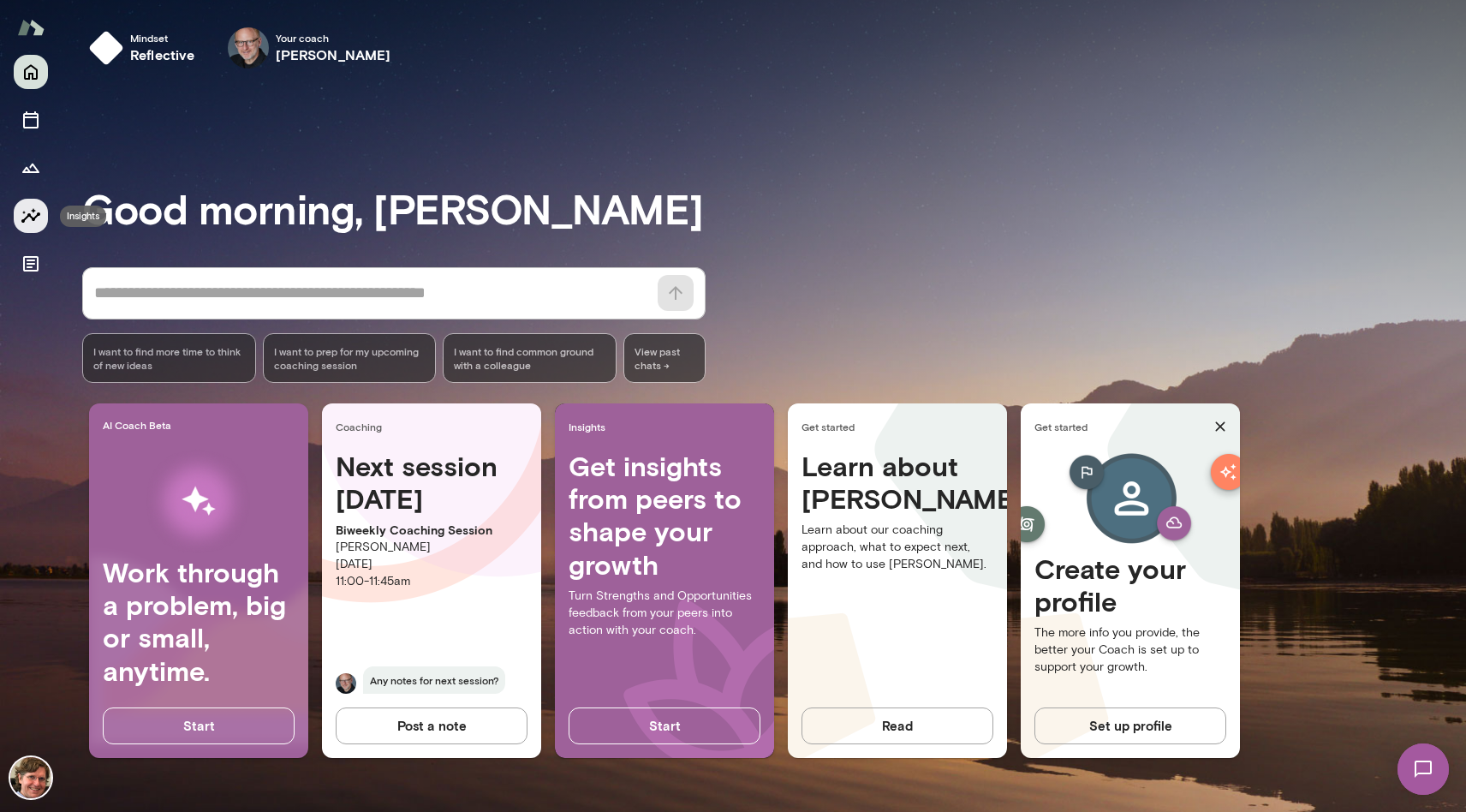
click at [27, 224] on icon "Insights" at bounding box center [31, 216] width 21 height 21
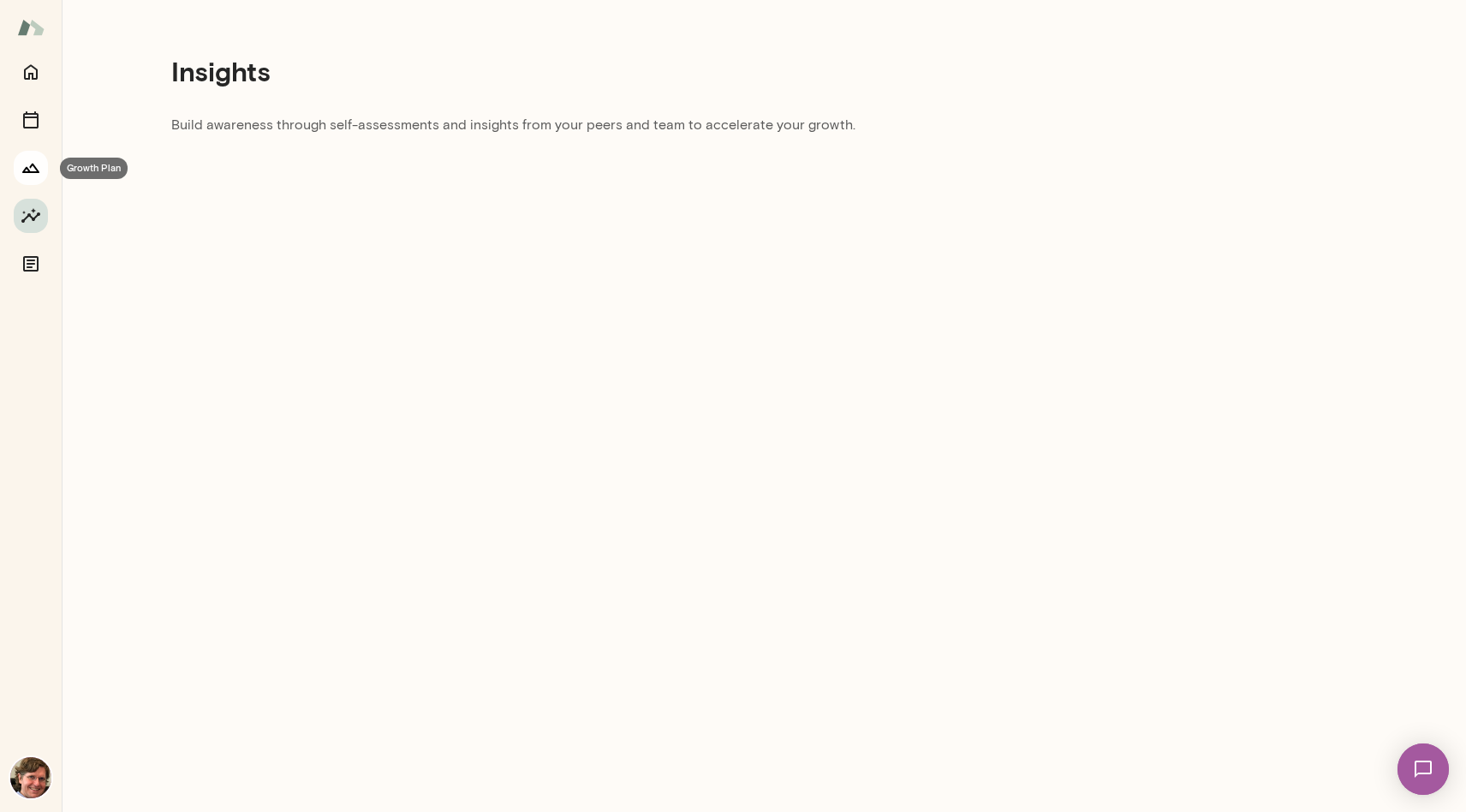
click at [22, 167] on icon "Growth Plan" at bounding box center [31, 167] width 21 height 21
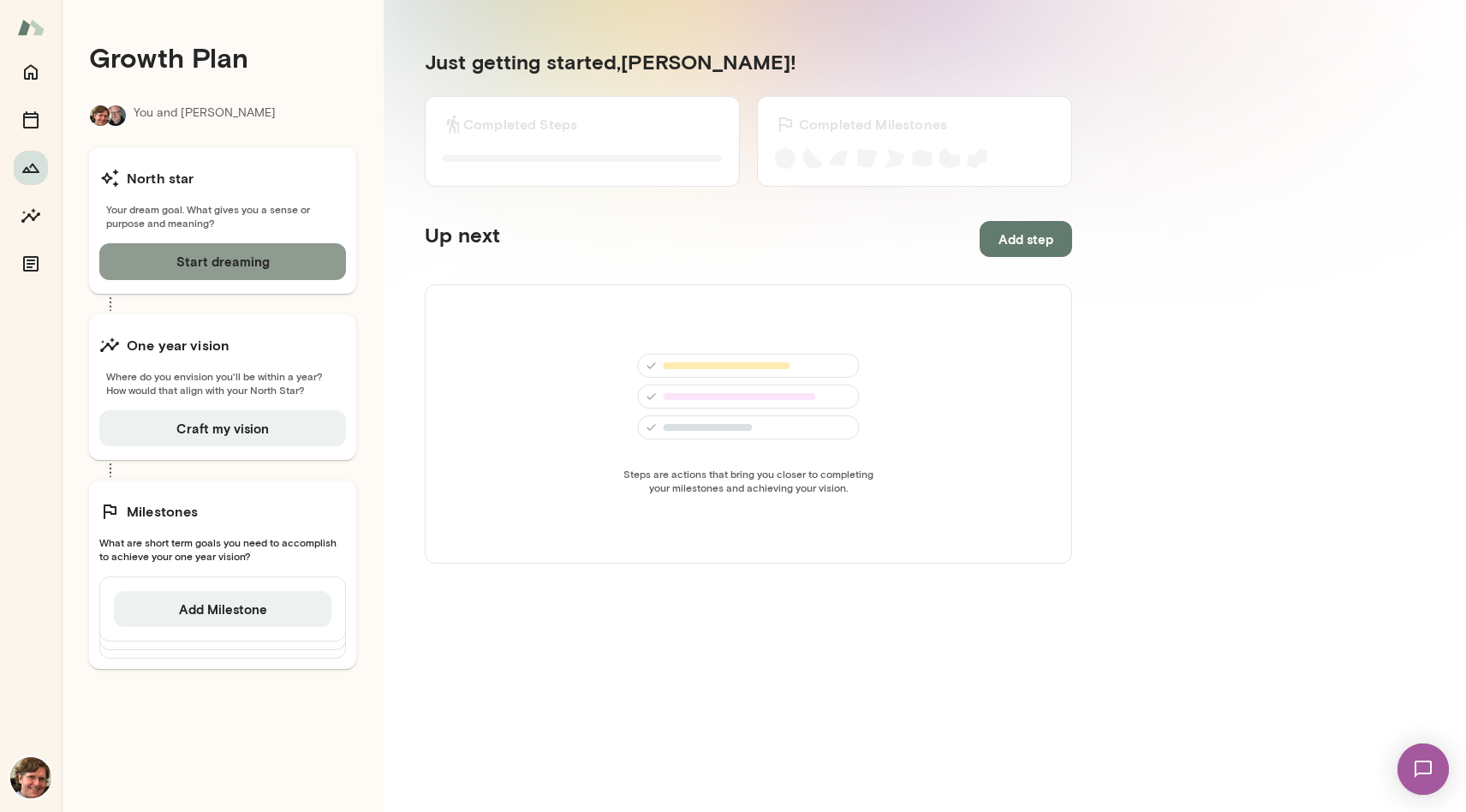
click at [236, 265] on button "Start dreaming" at bounding box center [222, 261] width 246 height 36
